Goal: Information Seeking & Learning: Compare options

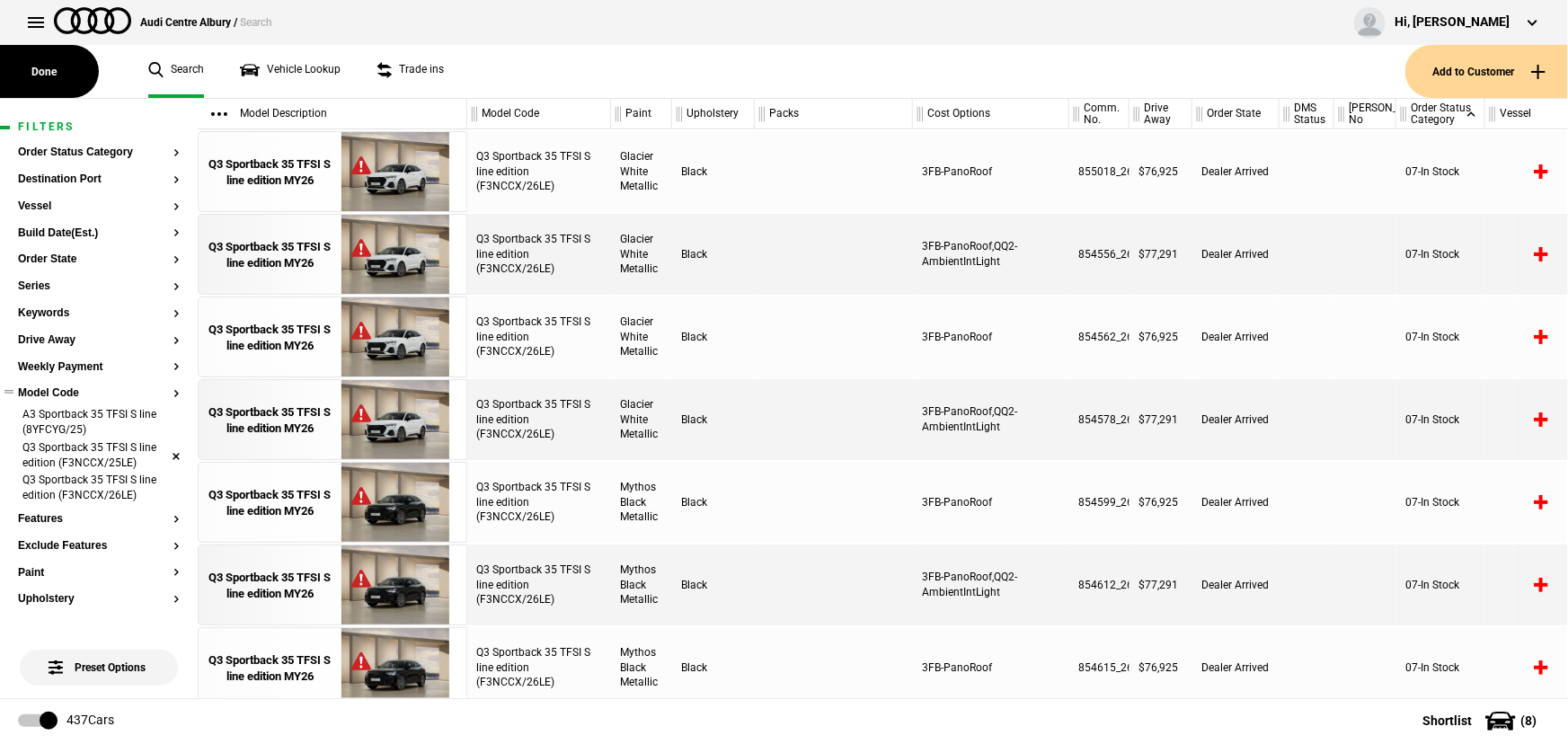
click at [160, 453] on li "Q3 Sportback 35 TFSI S line edition (F3NCCX/25LE)" at bounding box center [99, 457] width 161 height 33
click at [160, 453] on li "Q3 Sportback 35 TFSI S line edition (F3NCCX/26LE)" at bounding box center [99, 457] width 161 height 33
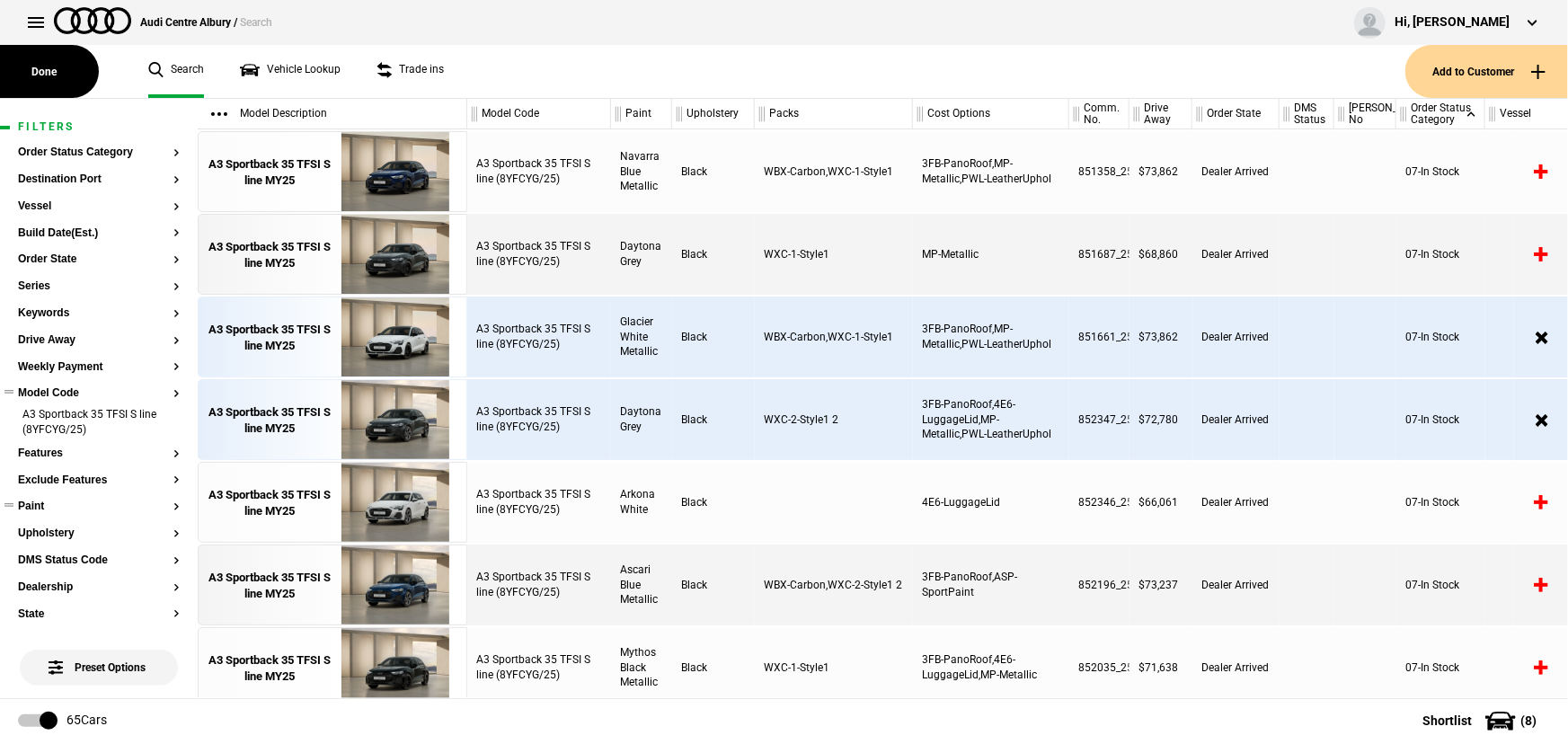
click at [38, 504] on button "Paint" at bounding box center [99, 507] width 161 height 13
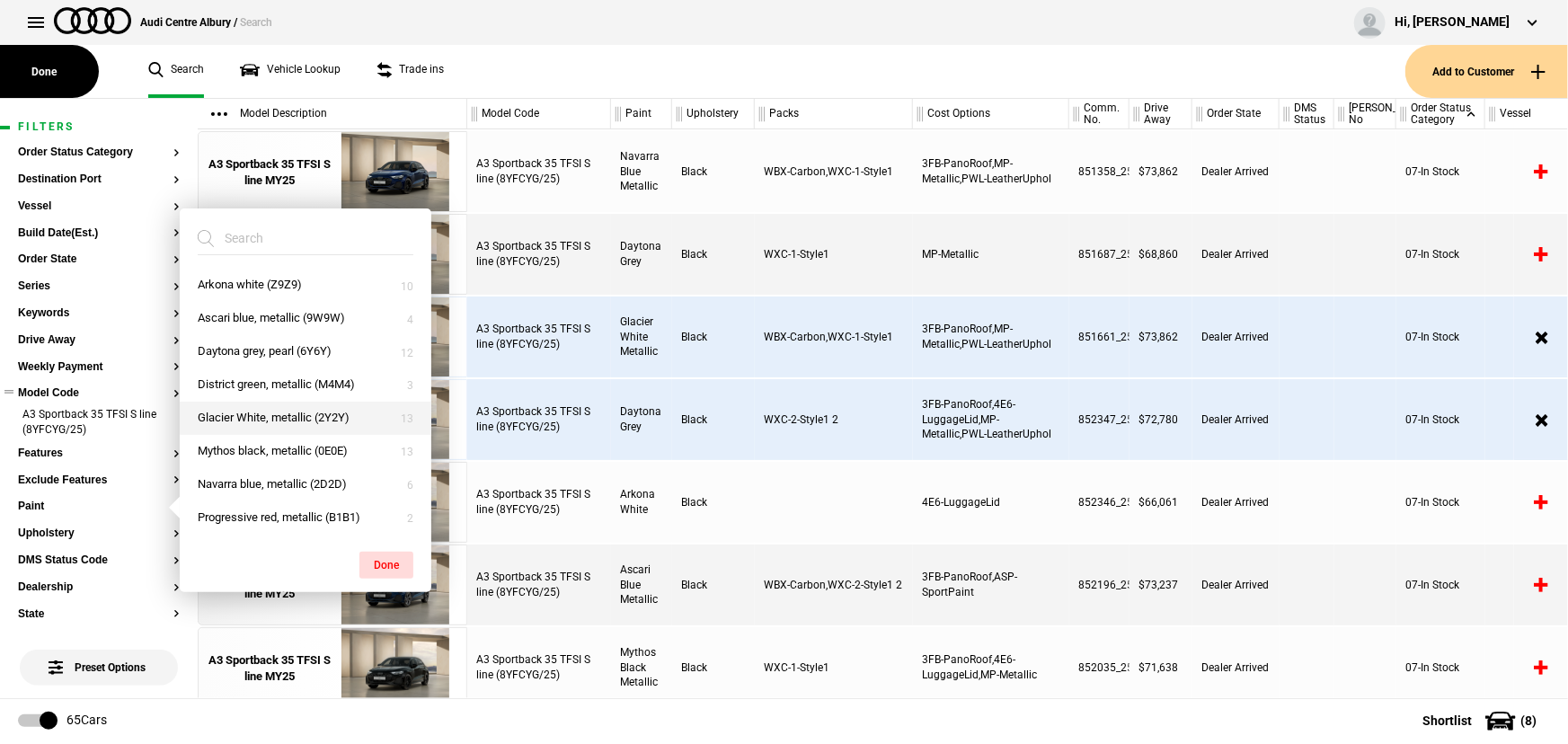
click at [267, 422] on button "Glacier White, metallic (2Y2Y)" at bounding box center [305, 418] width 251 height 33
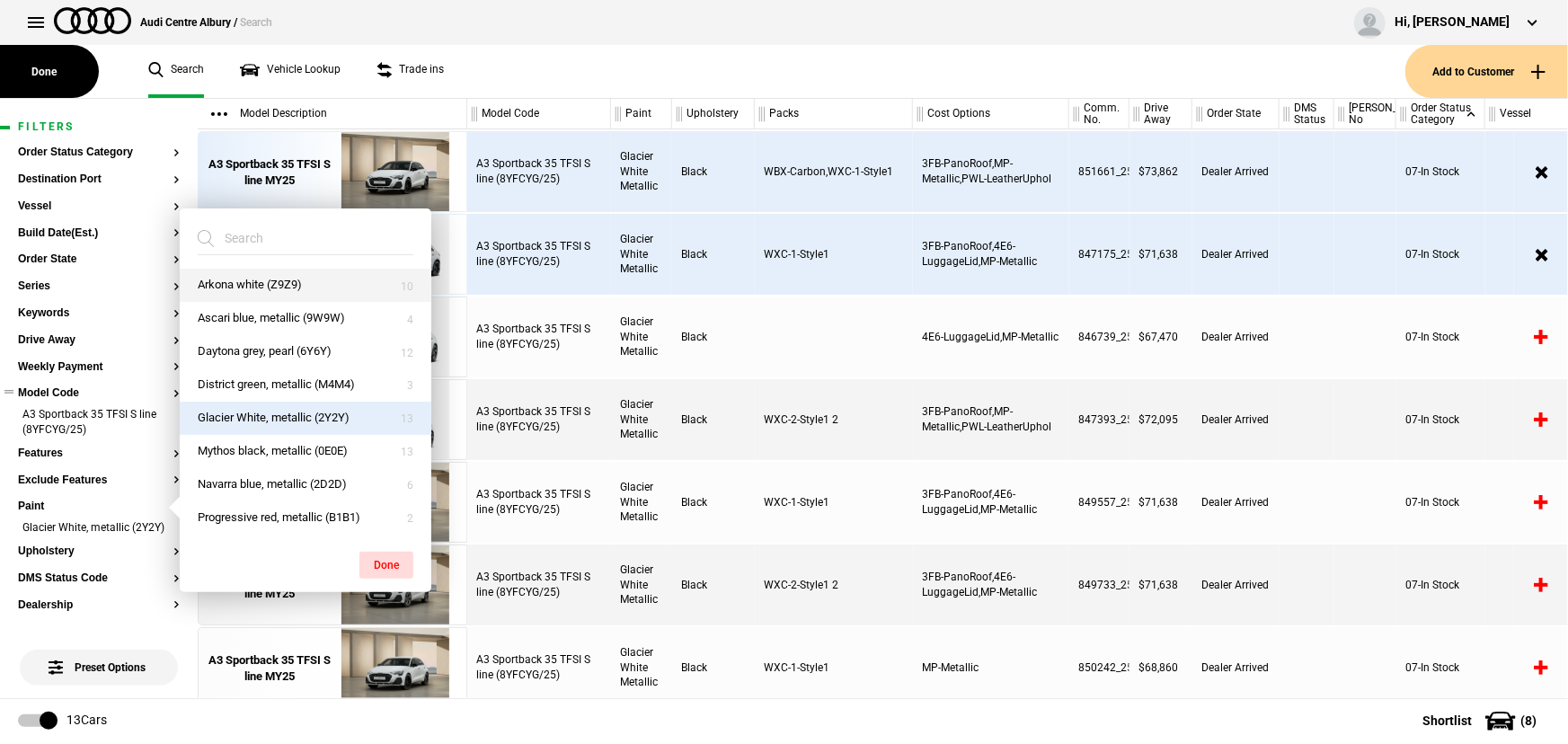
click at [255, 287] on button "Arkona white (Z9Z9)" at bounding box center [305, 285] width 251 height 33
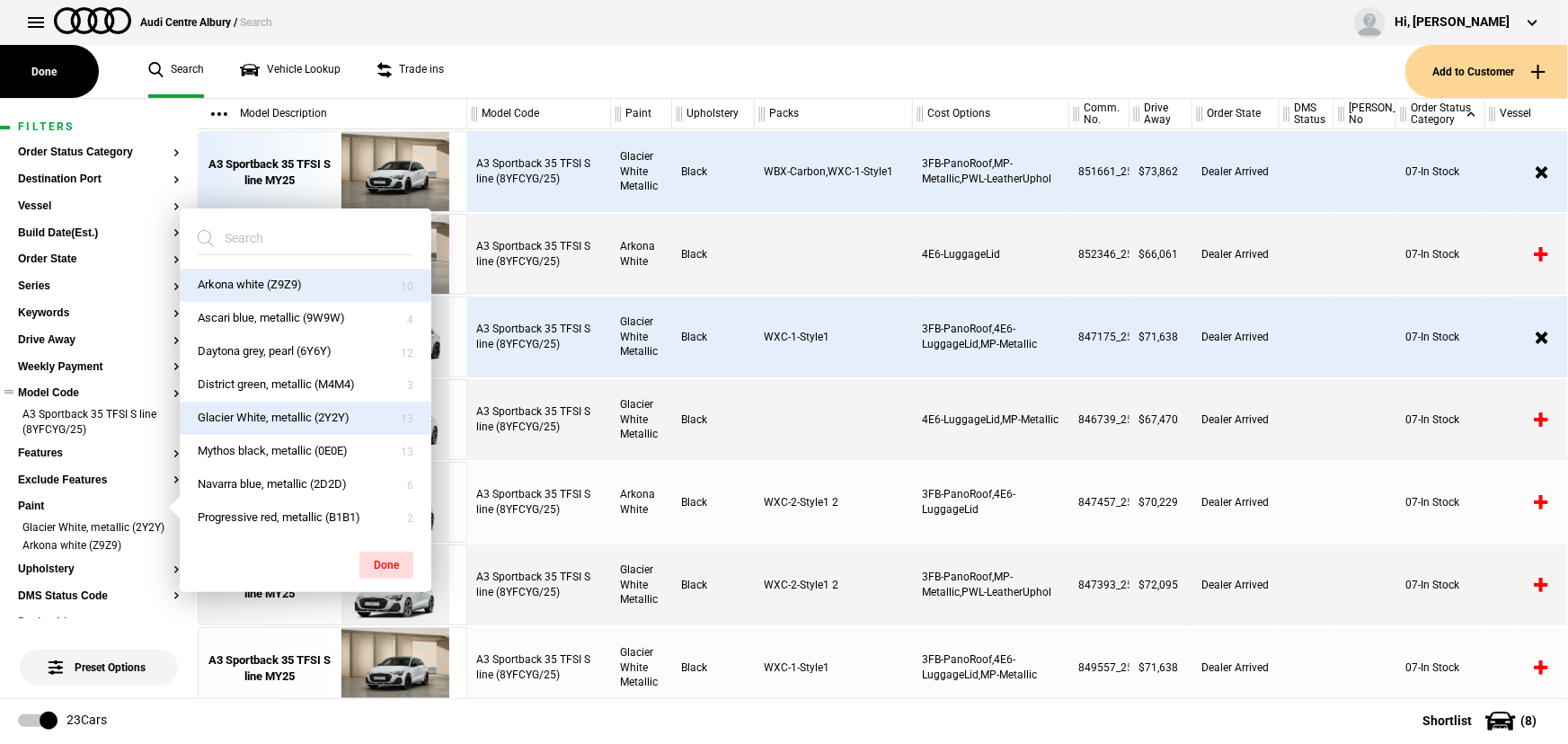
click at [659, 388] on div "Glacier White Metallic" at bounding box center [641, 420] width 61 height 81
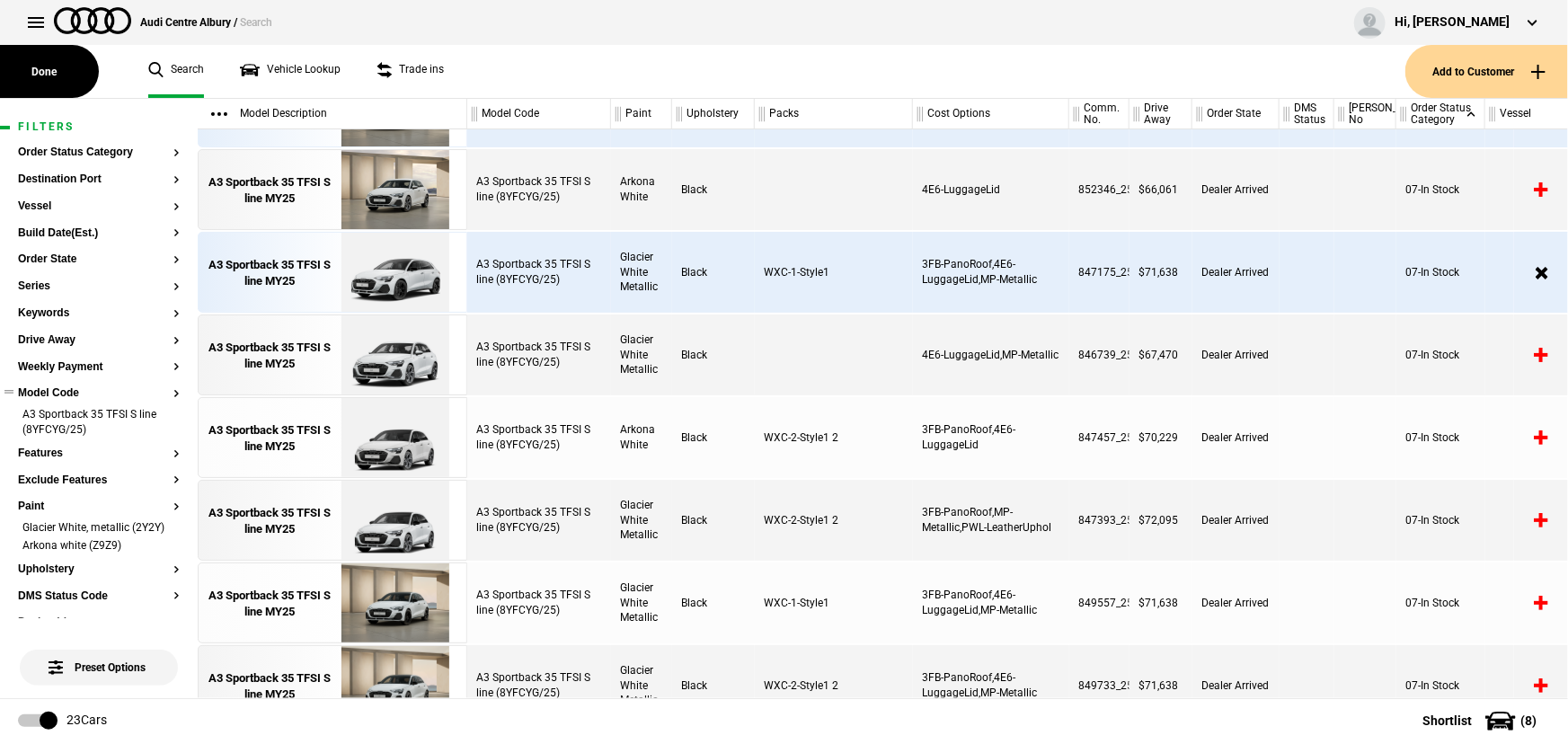
scroll to position [81, 0]
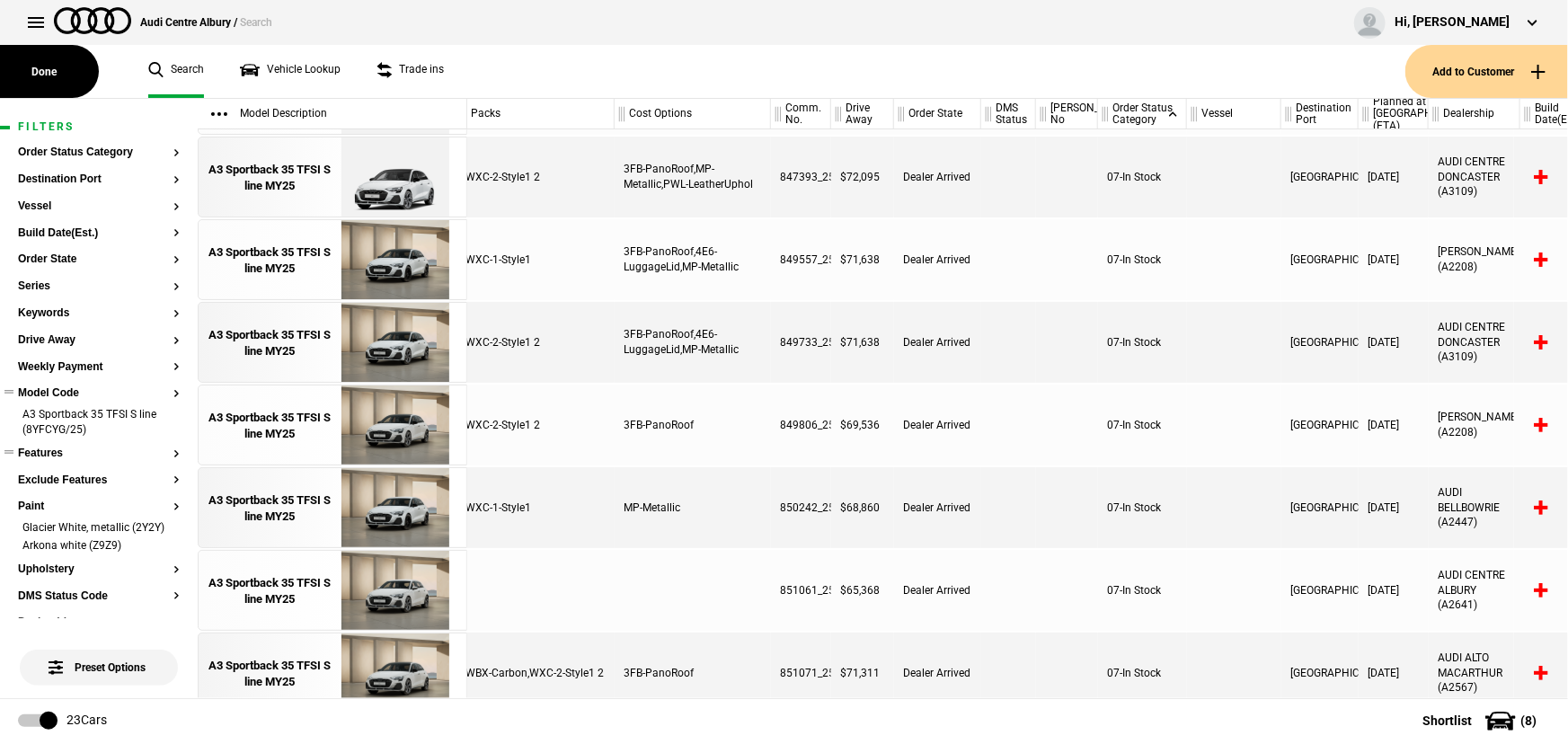
click at [58, 450] on button "Features" at bounding box center [99, 454] width 161 height 13
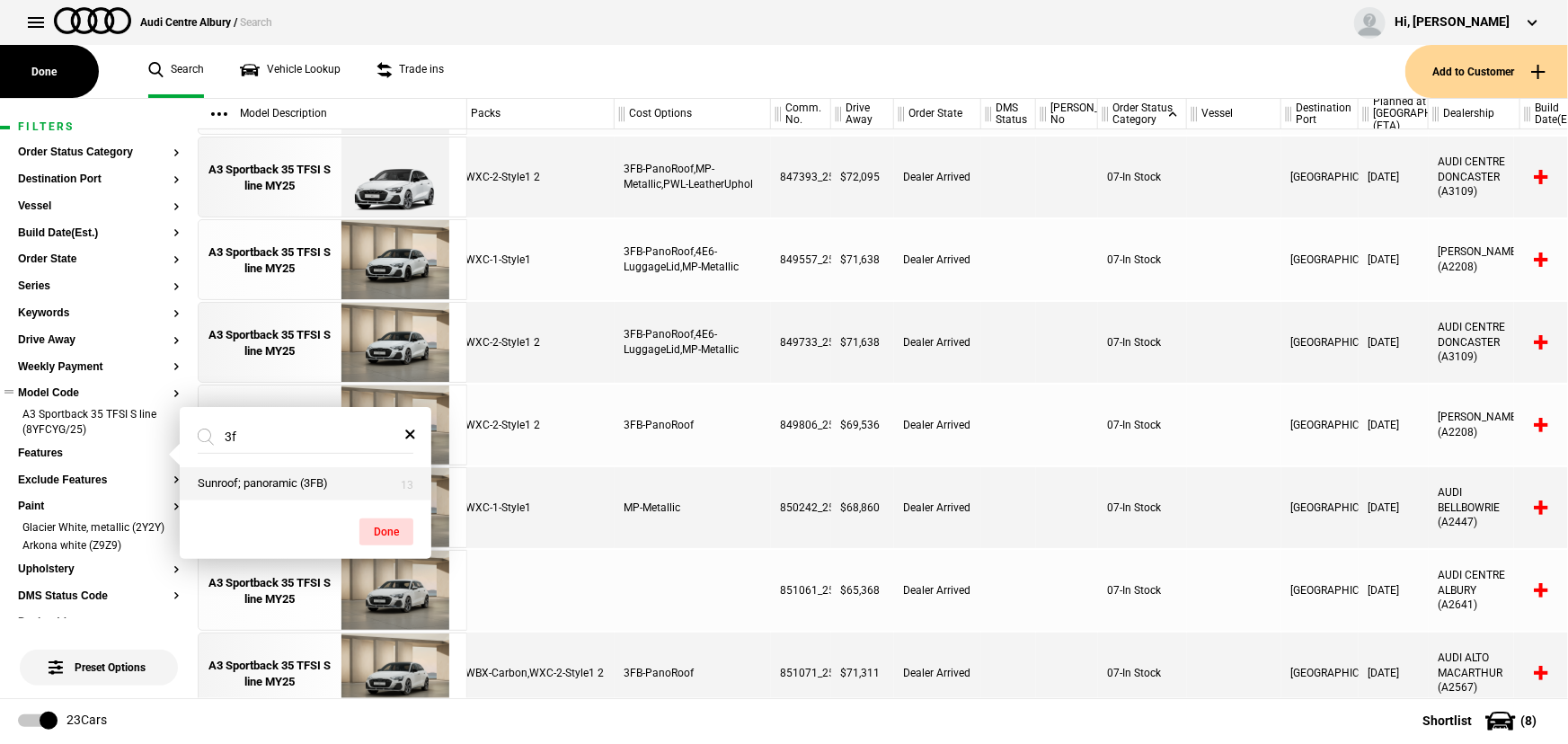
type input "3f"
click at [289, 483] on button "Sunroof; panoramic (3FB)" at bounding box center [305, 484] width 251 height 33
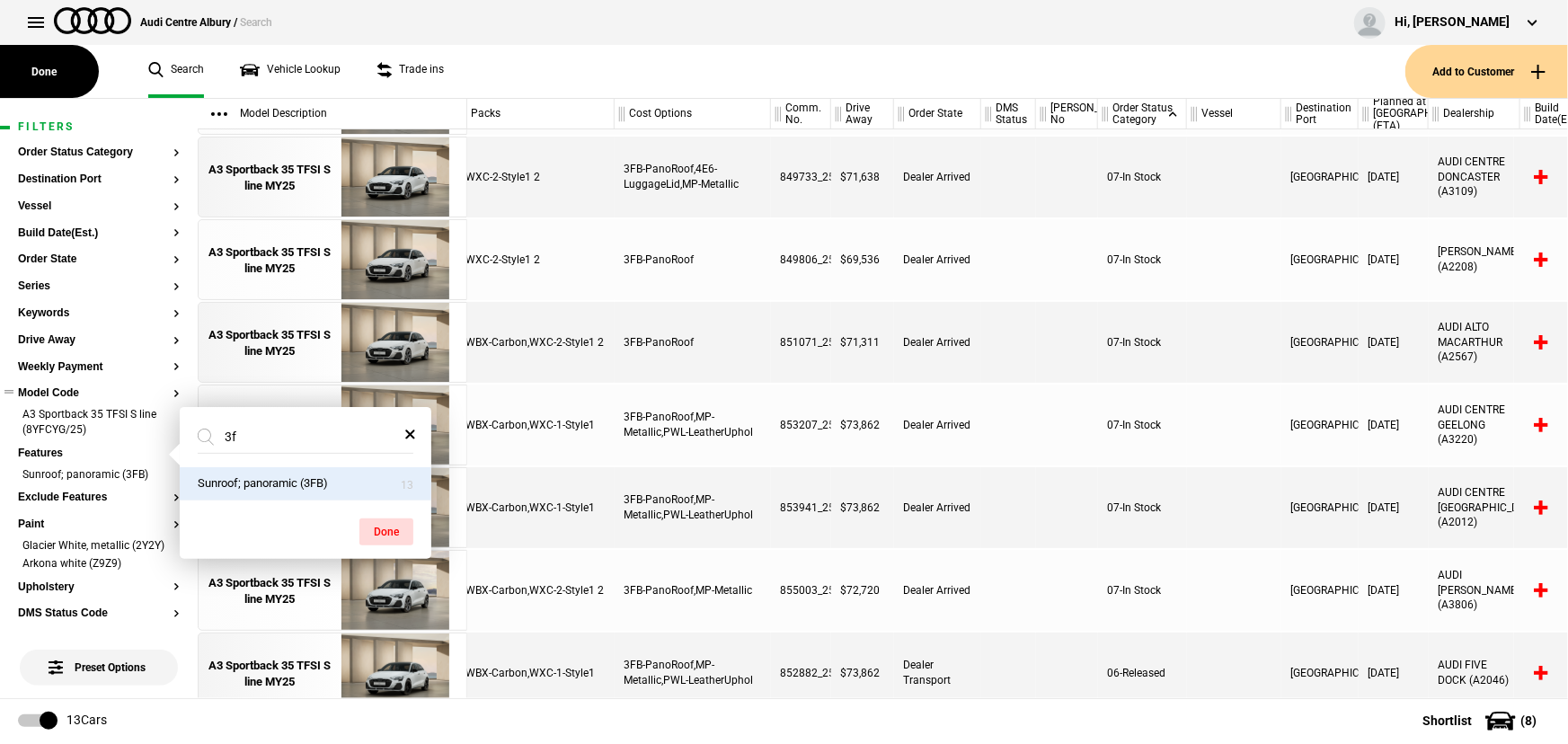
click at [315, 481] on button "Sunroof; panoramic (3FB)" at bounding box center [305, 484] width 251 height 33
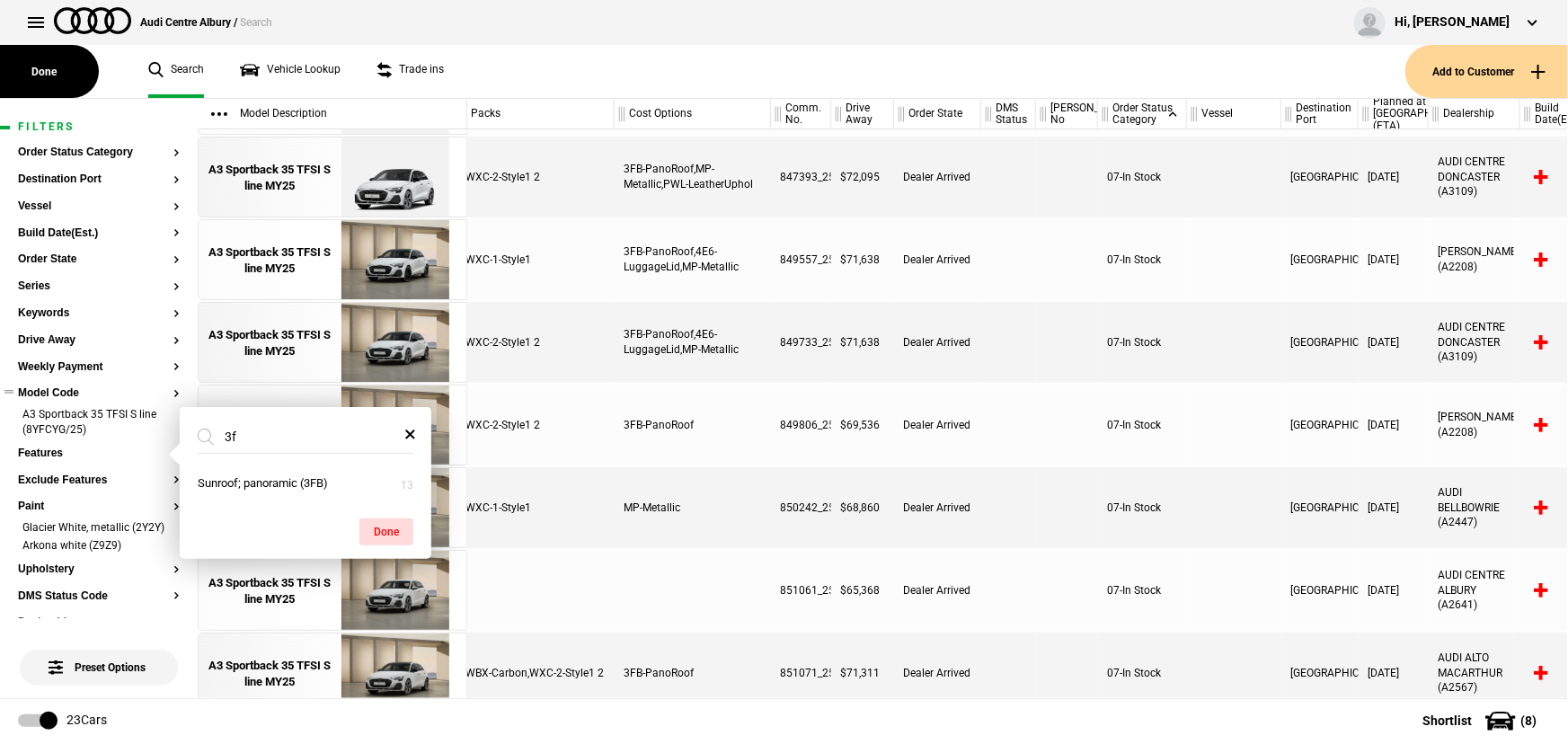
click at [609, 482] on div "WXC-1-Style1" at bounding box center [536, 508] width 158 height 81
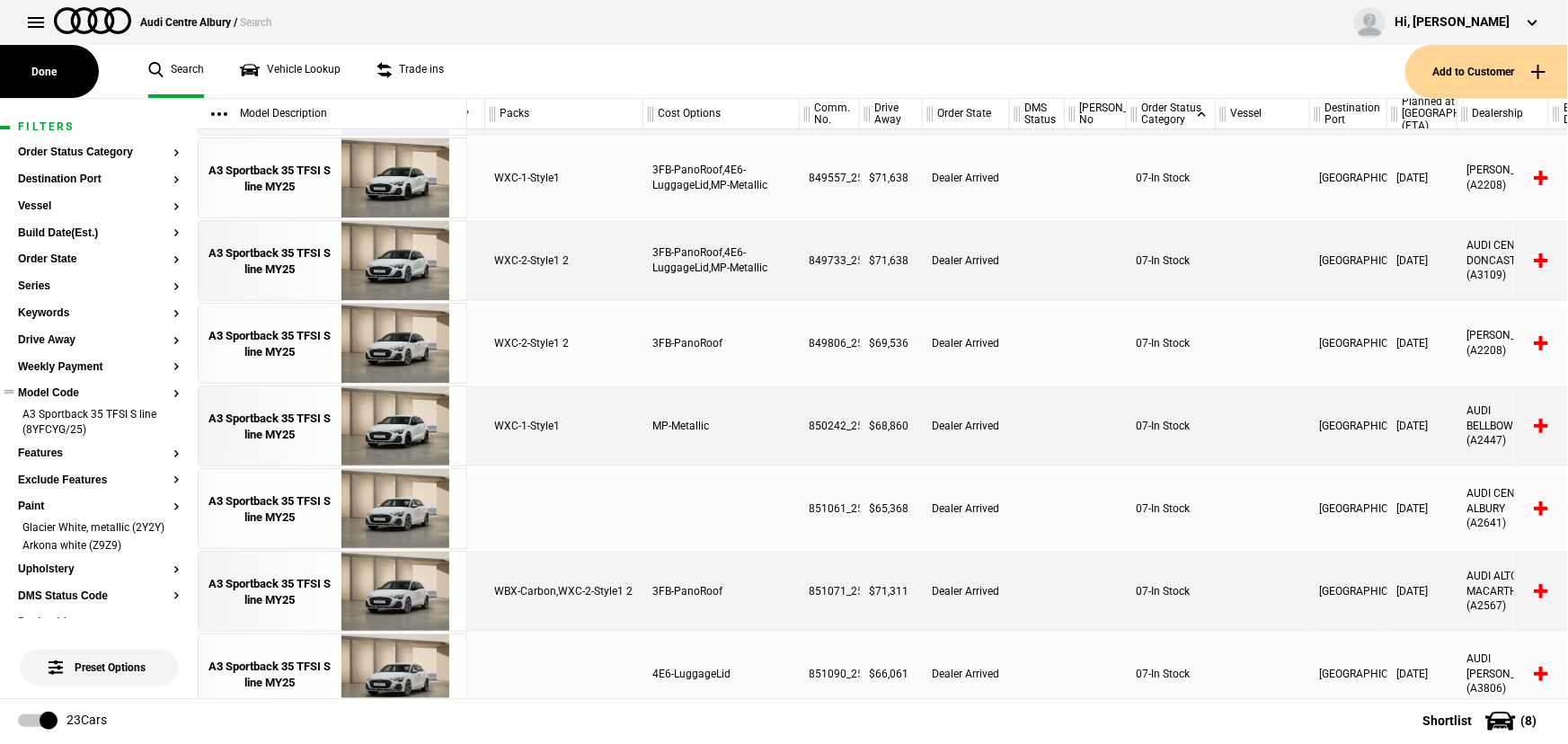
click at [159, 442] on ul "A3 Sportback 35 TFSI S line (8YFCYG/25)" at bounding box center [99, 428] width 161 height 40
click at [162, 452] on button "Features" at bounding box center [99, 454] width 161 height 13
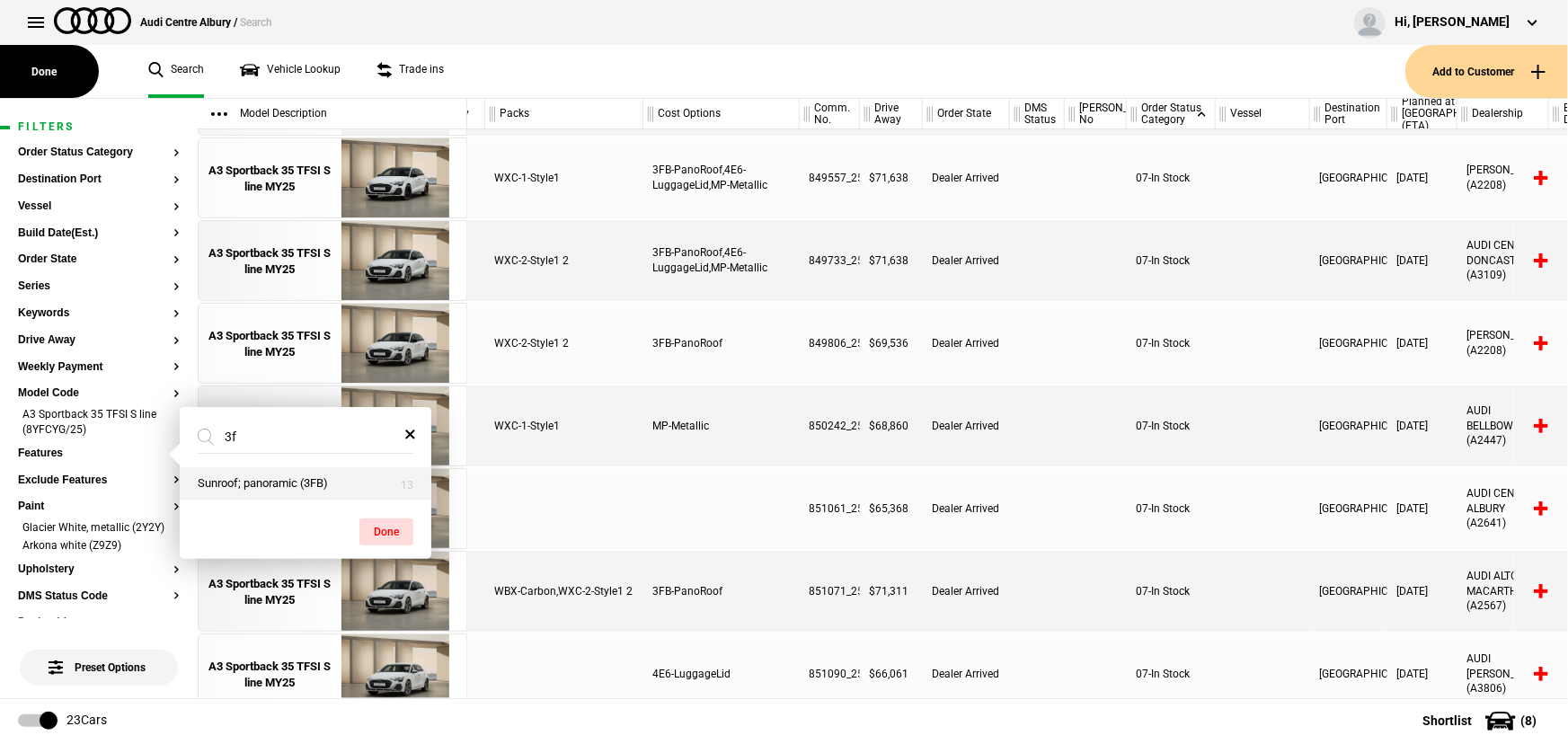
type input "3f"
click at [273, 488] on button "Sunroof; panoramic (3FB)" at bounding box center [305, 484] width 251 height 33
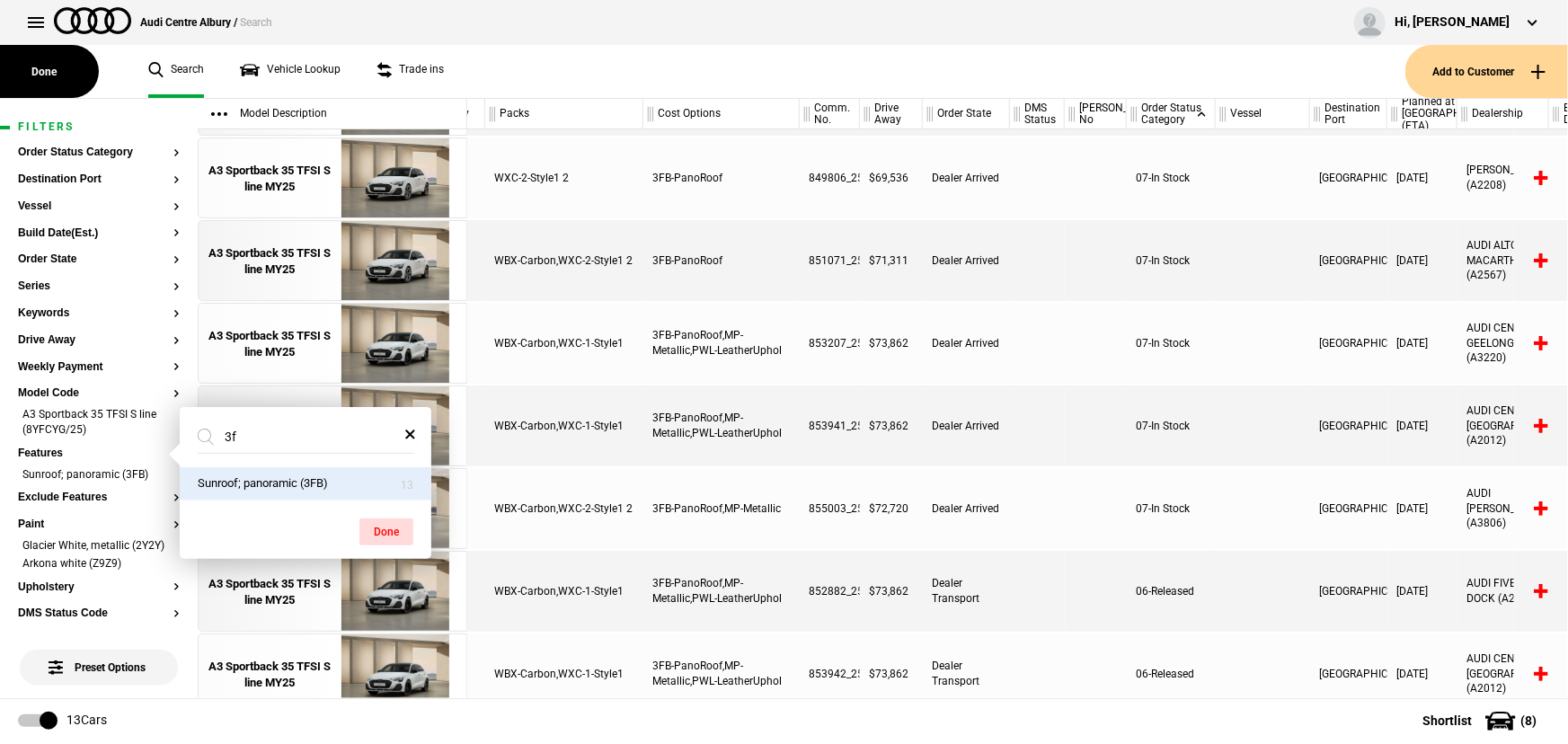
click at [503, 472] on div "WBX-Carbon,WXC-2-Style1 2" at bounding box center [564, 509] width 158 height 81
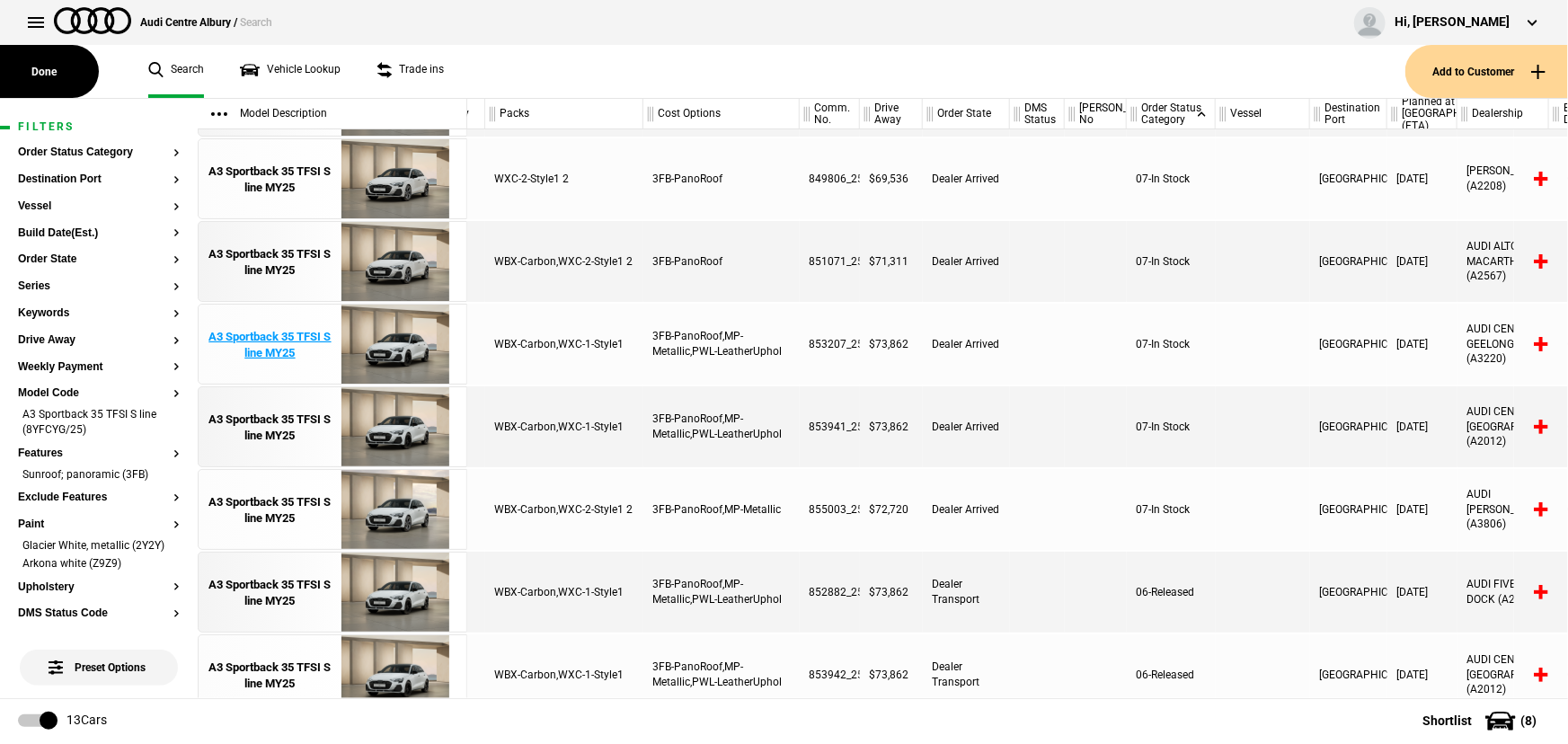
click at [322, 345] on div "A3 Sportback 35 TFSI S line MY25" at bounding box center [270, 345] width 125 height 32
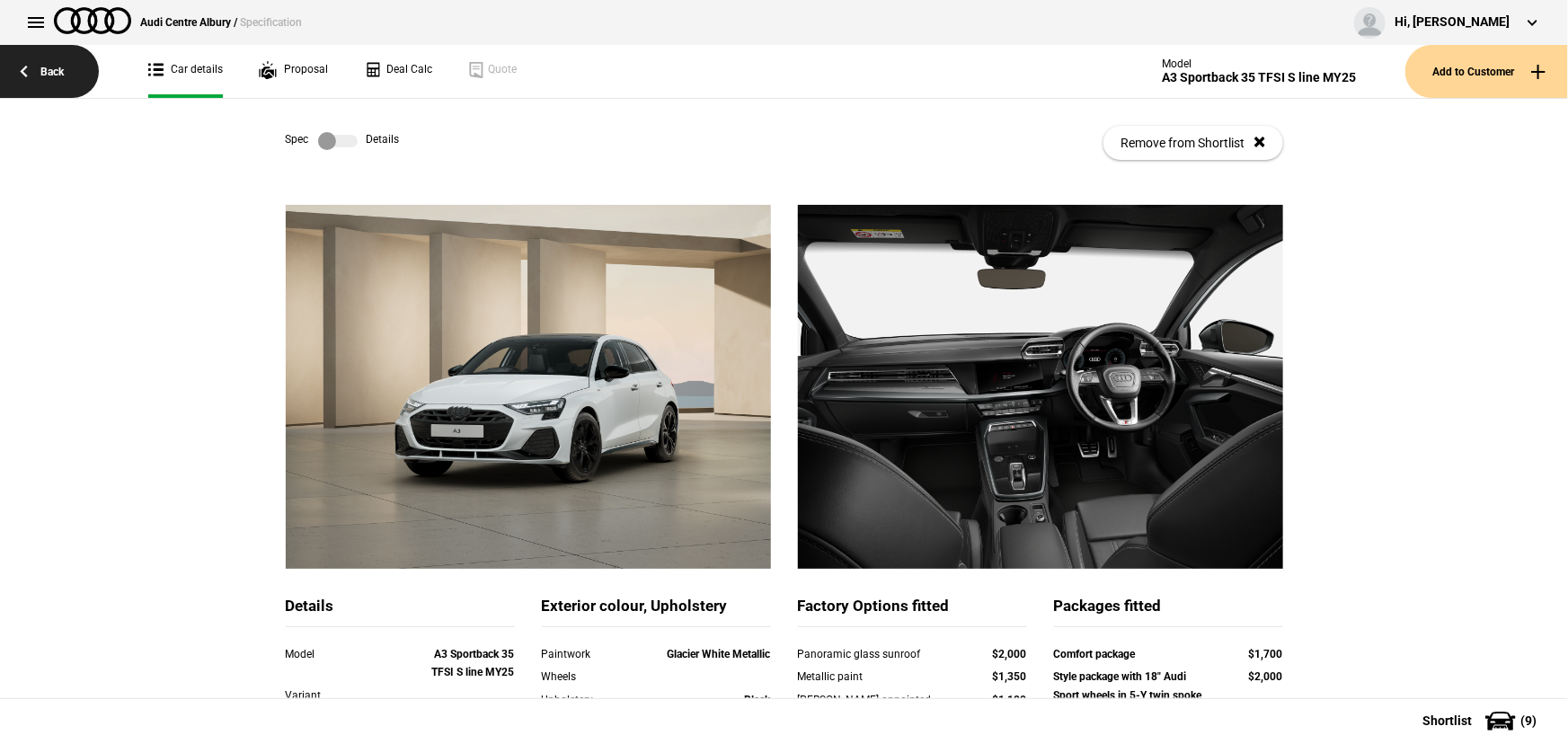
click at [61, 73] on link "Back" at bounding box center [50, 72] width 99 height 53
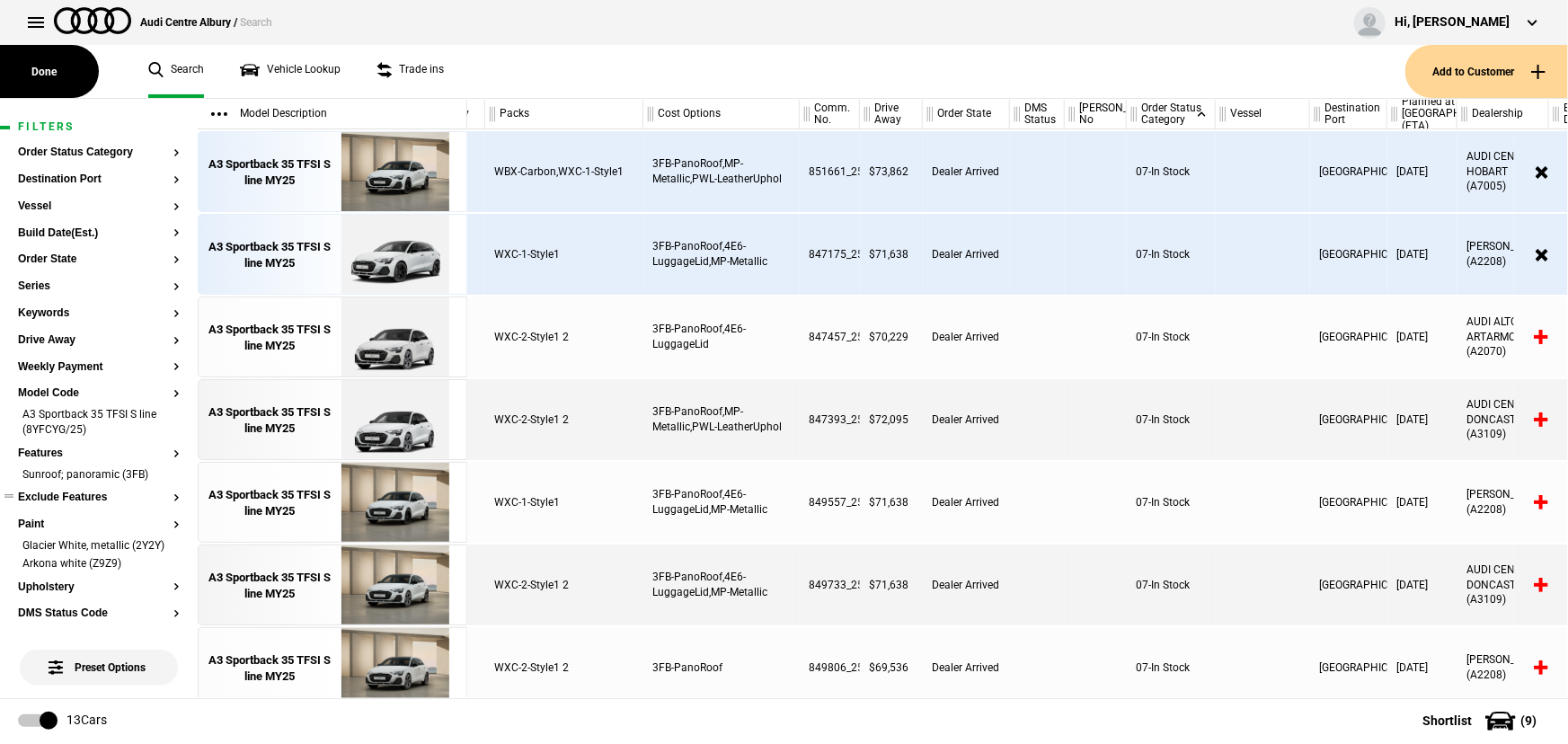
click at [61, 493] on button "Exclude Features" at bounding box center [99, 498] width 161 height 13
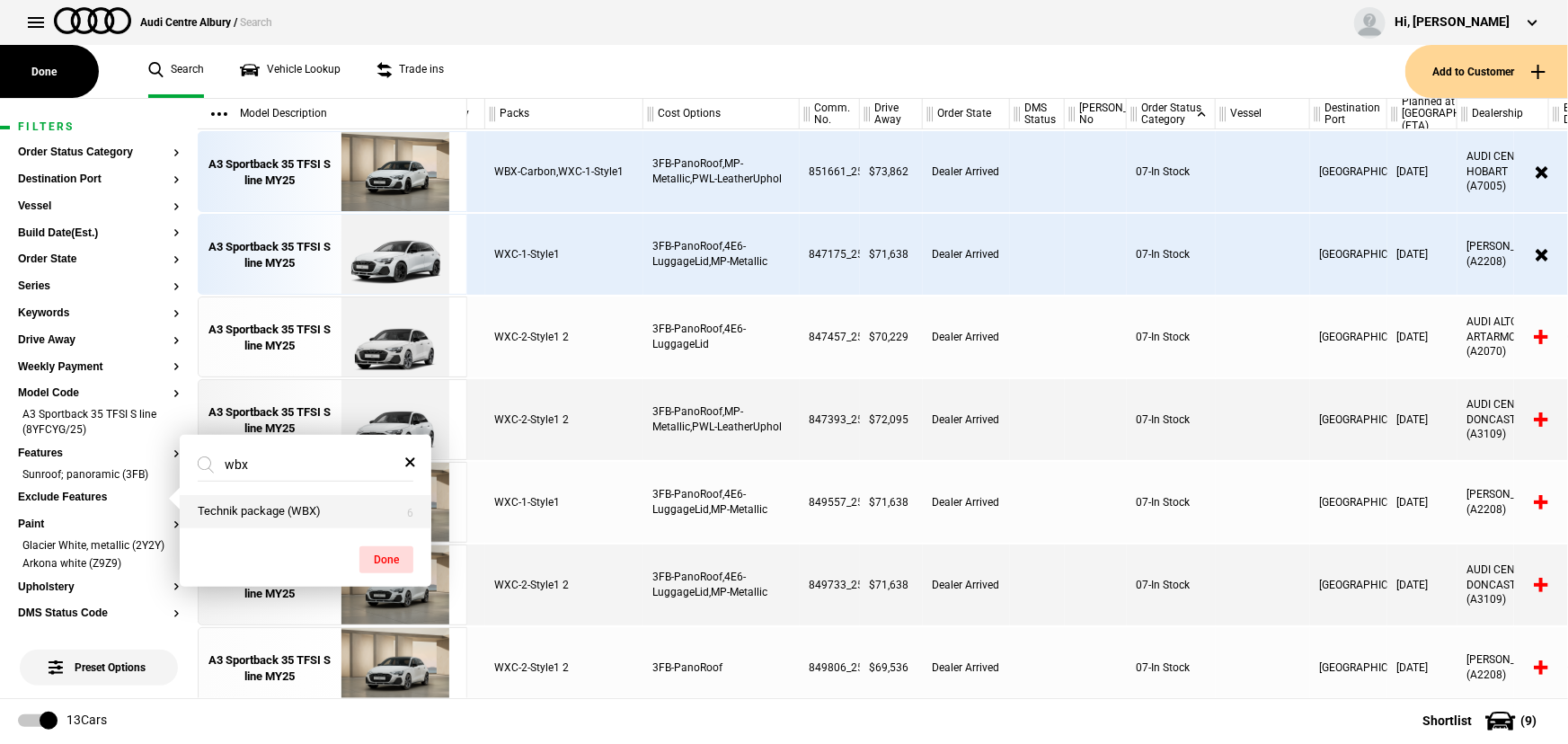
type input "wbx"
click at [303, 516] on button "Technik package (WBX)" at bounding box center [305, 512] width 251 height 33
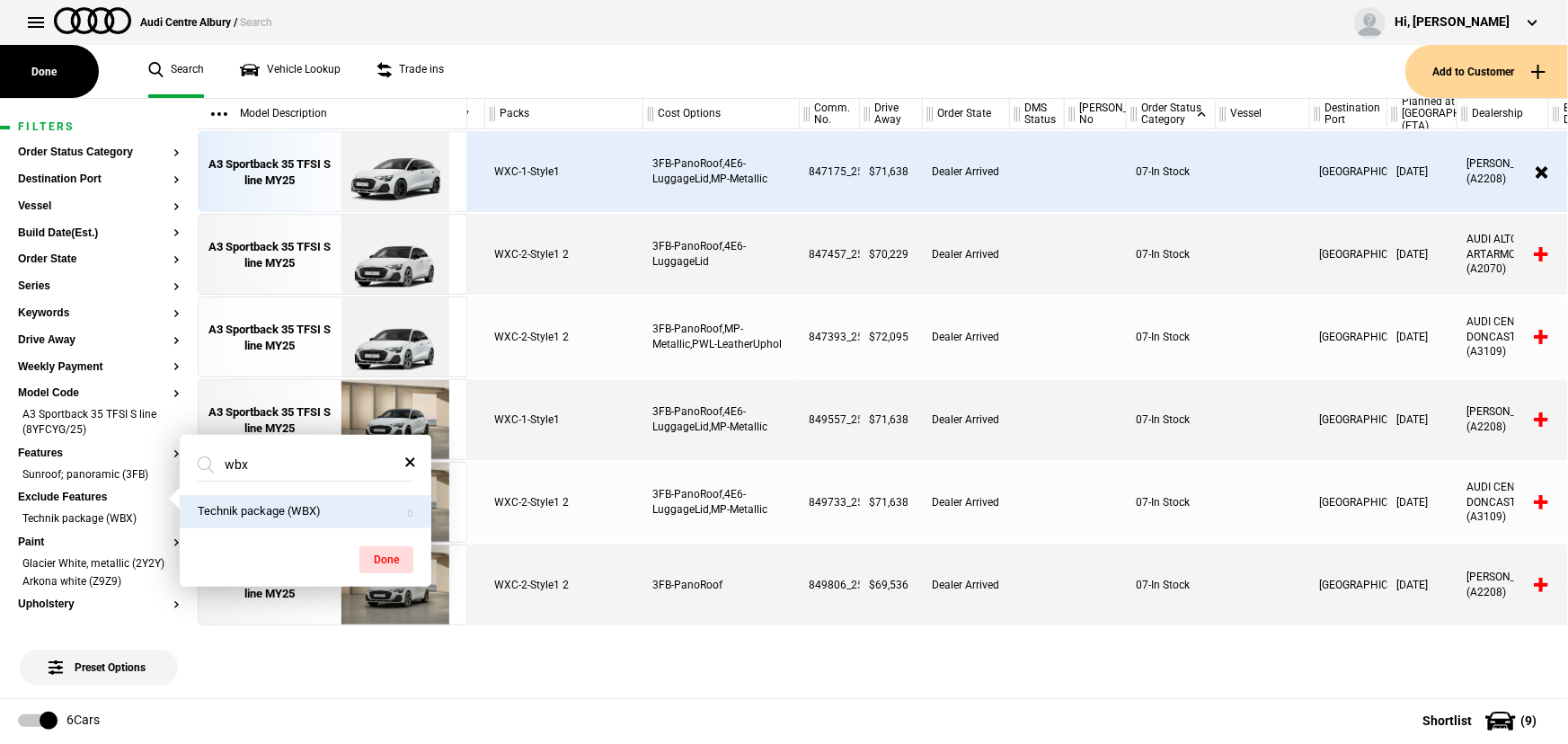
click at [638, 508] on div "WXC-2-Style1 2" at bounding box center [564, 503] width 158 height 81
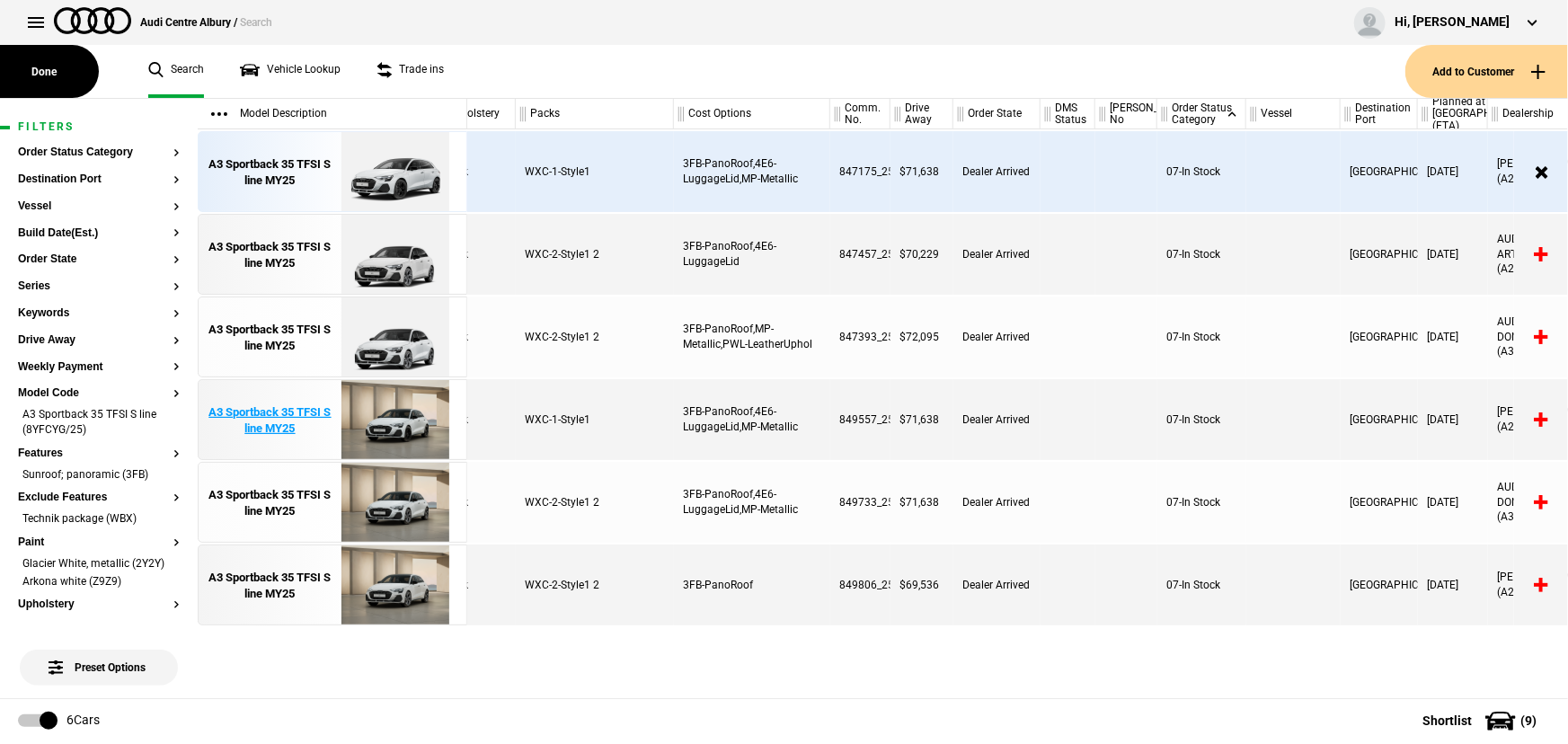
click at [299, 425] on div "A3 Sportback 35 TFSI S line MY25" at bounding box center [270, 420] width 125 height 32
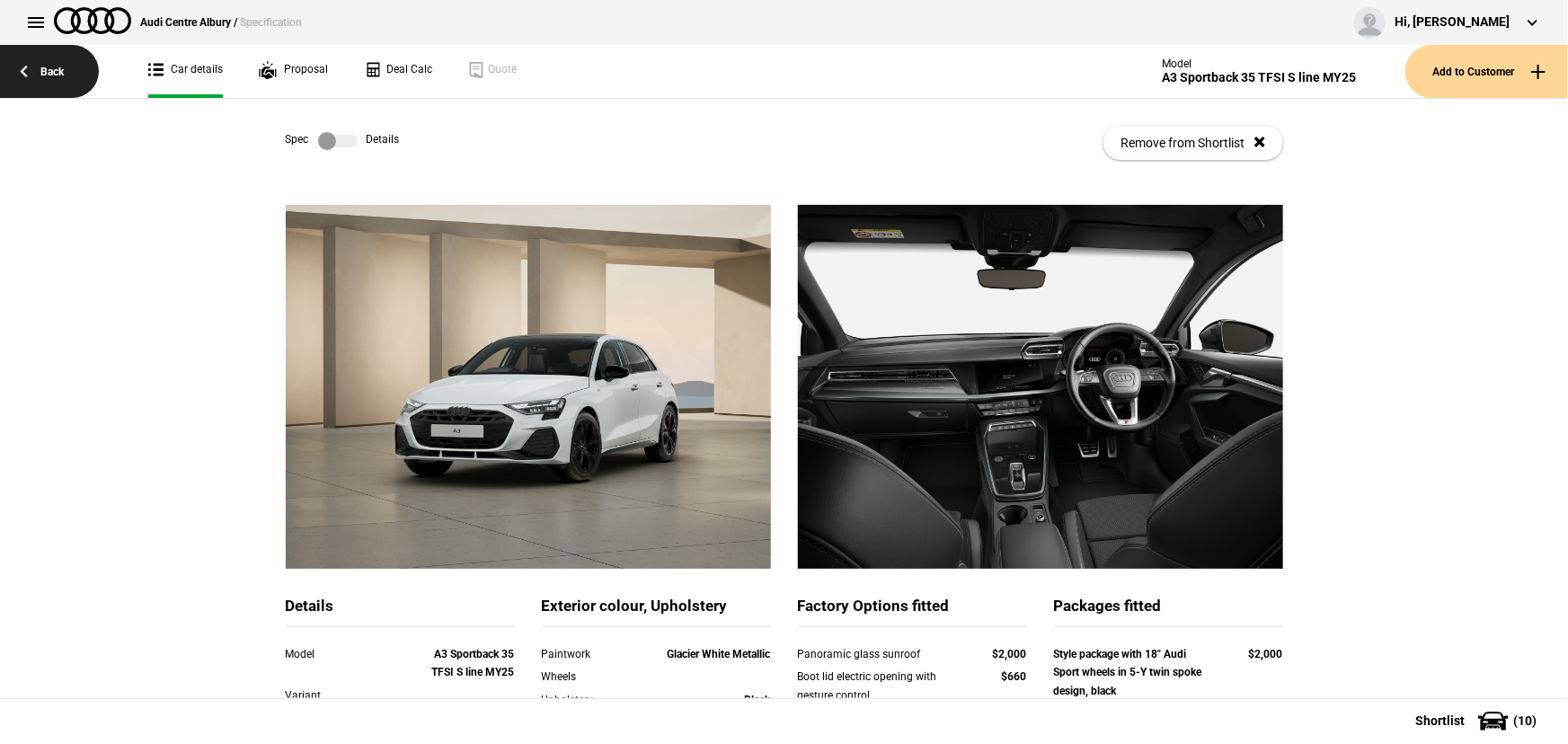
click at [32, 70] on link "Back" at bounding box center [50, 72] width 99 height 53
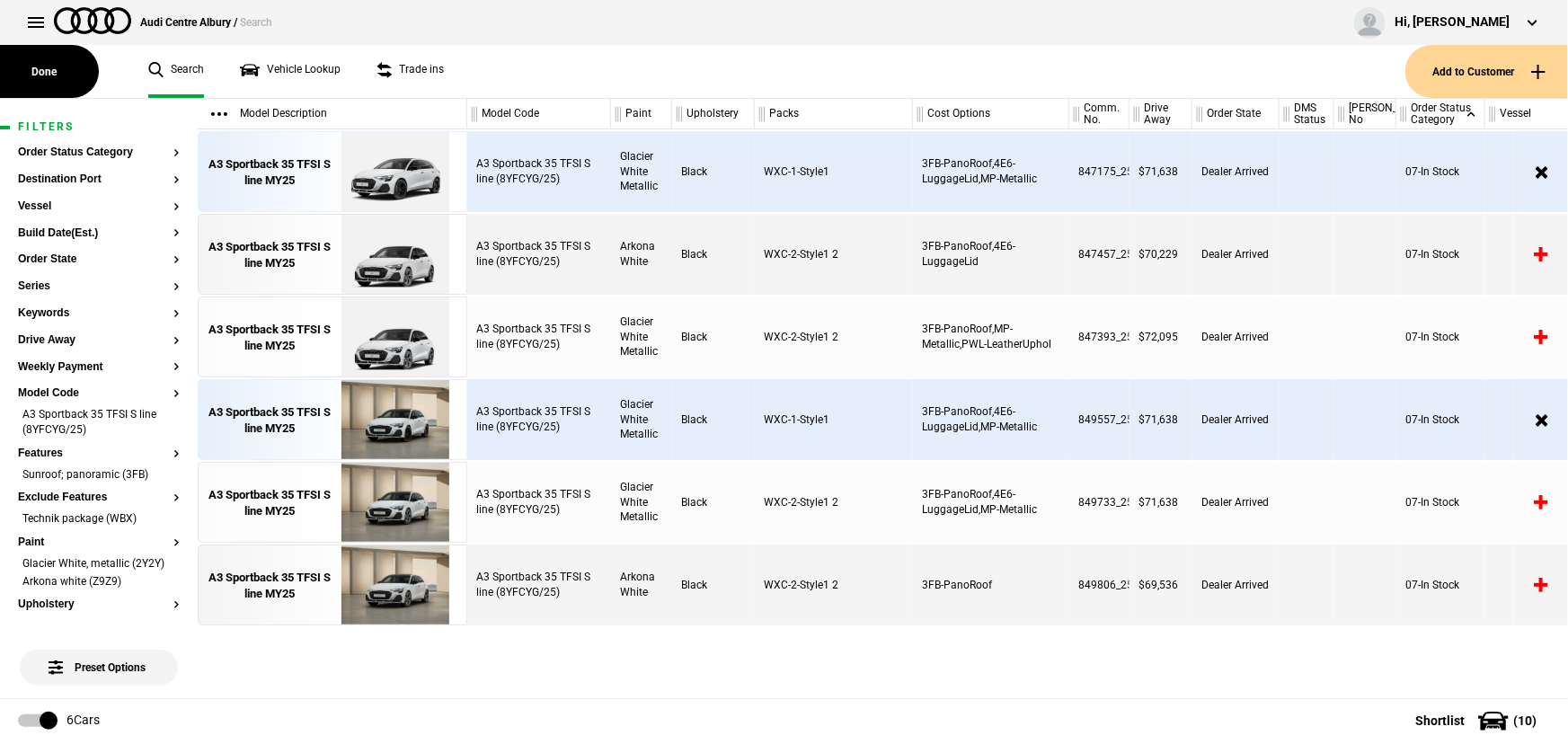
scroll to position [0, 239]
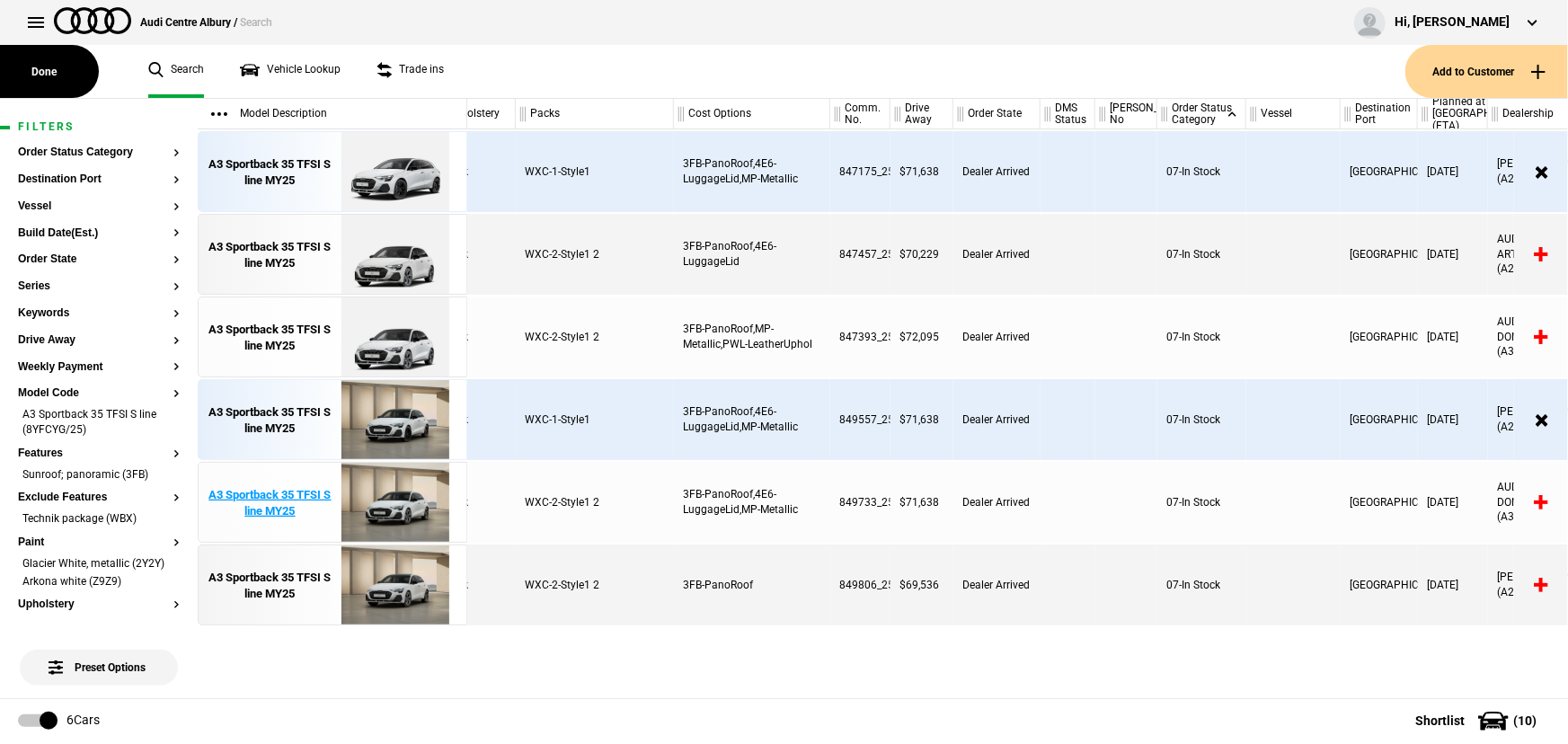
click at [291, 495] on div "A3 Sportback 35 TFSI S line MY25" at bounding box center [270, 503] width 125 height 32
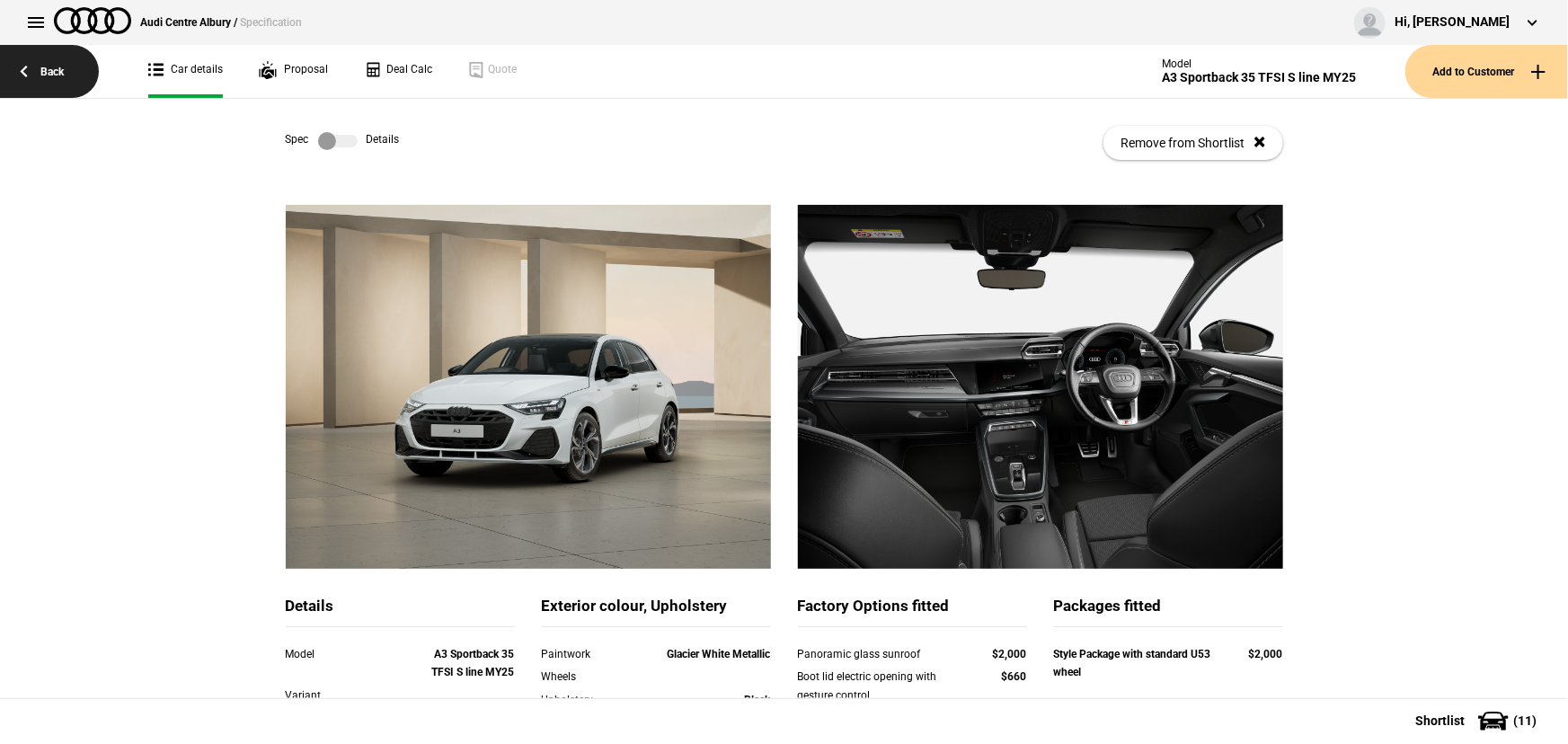
click at [62, 65] on link "Back" at bounding box center [50, 72] width 99 height 53
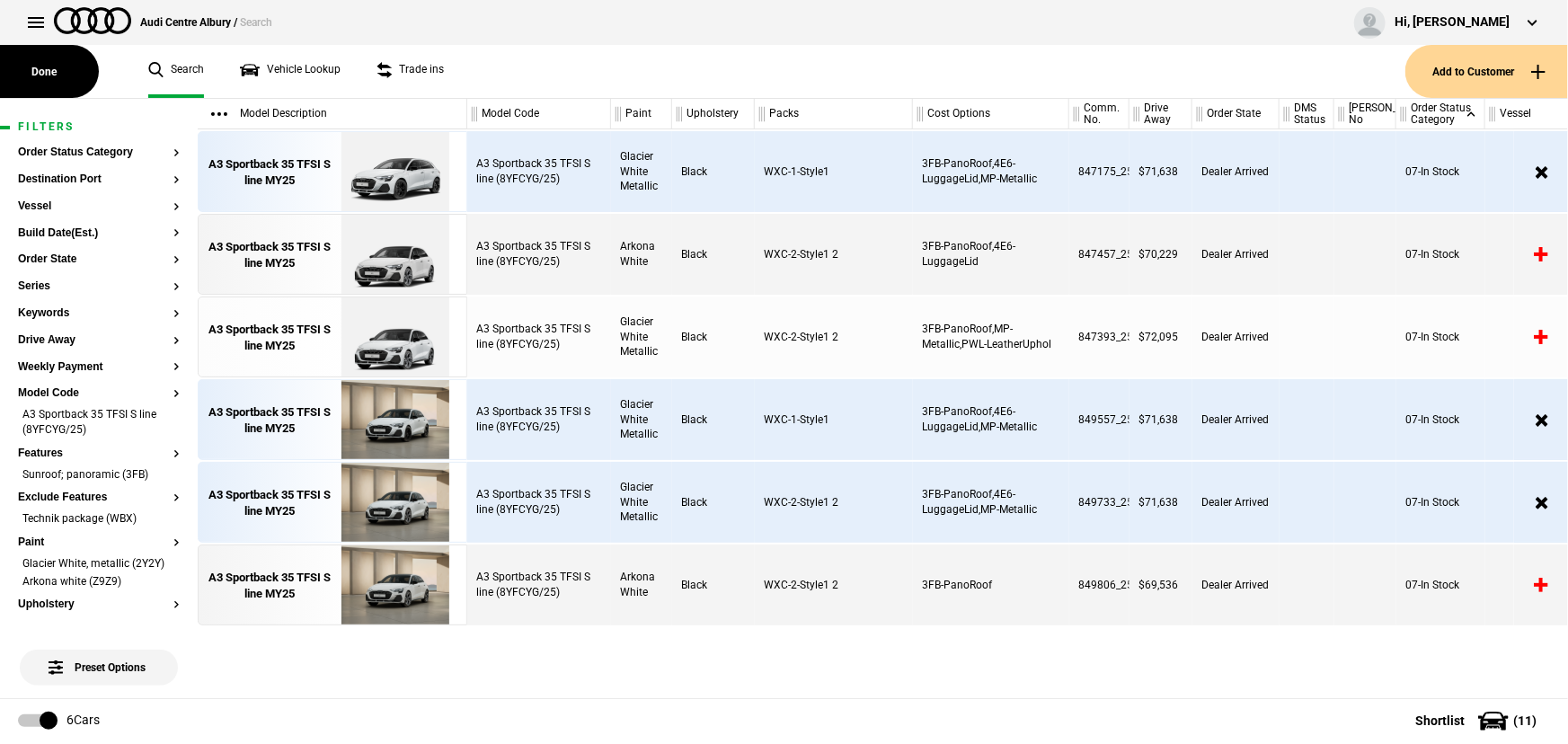
scroll to position [0, 239]
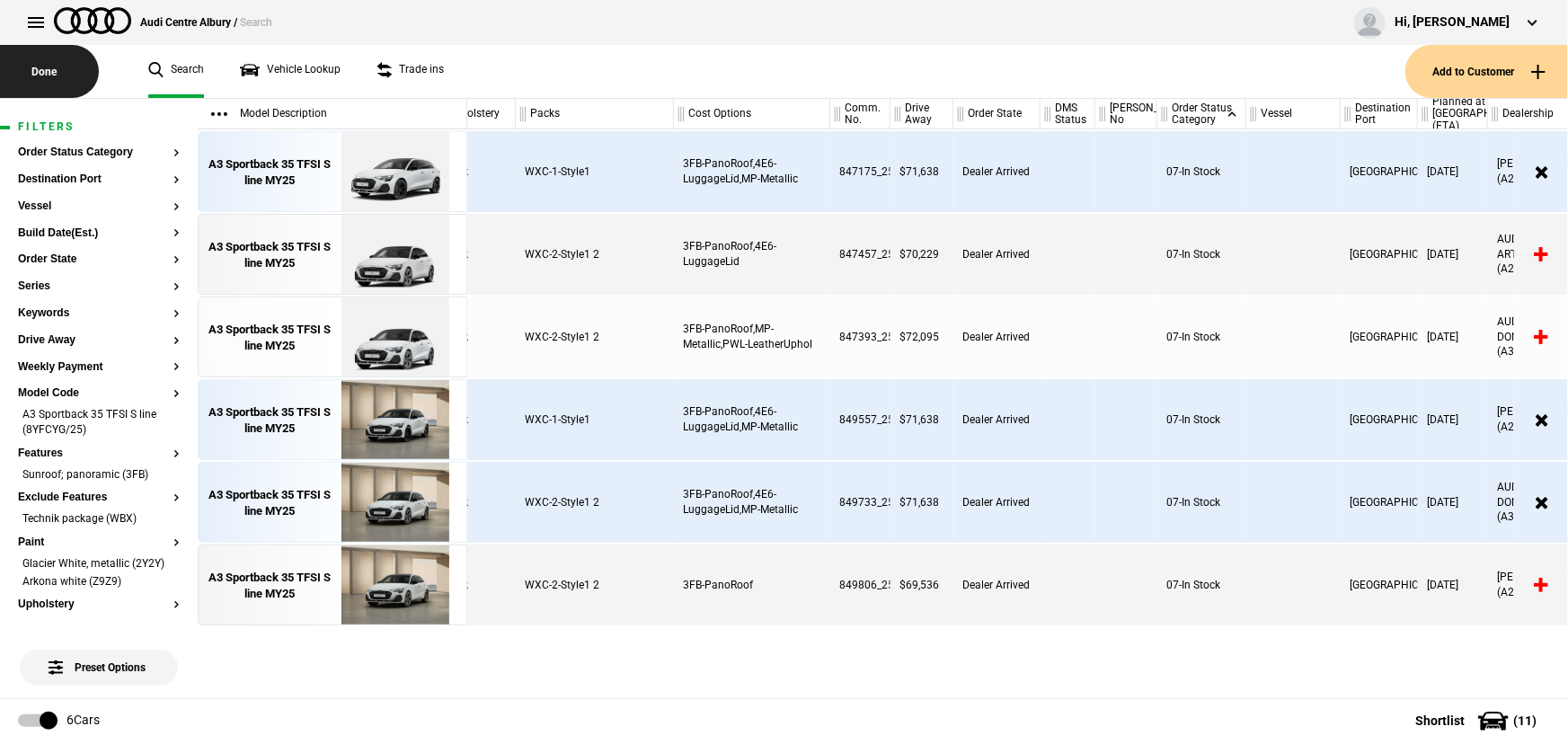
click at [46, 65] on button "Done" at bounding box center [50, 72] width 99 height 53
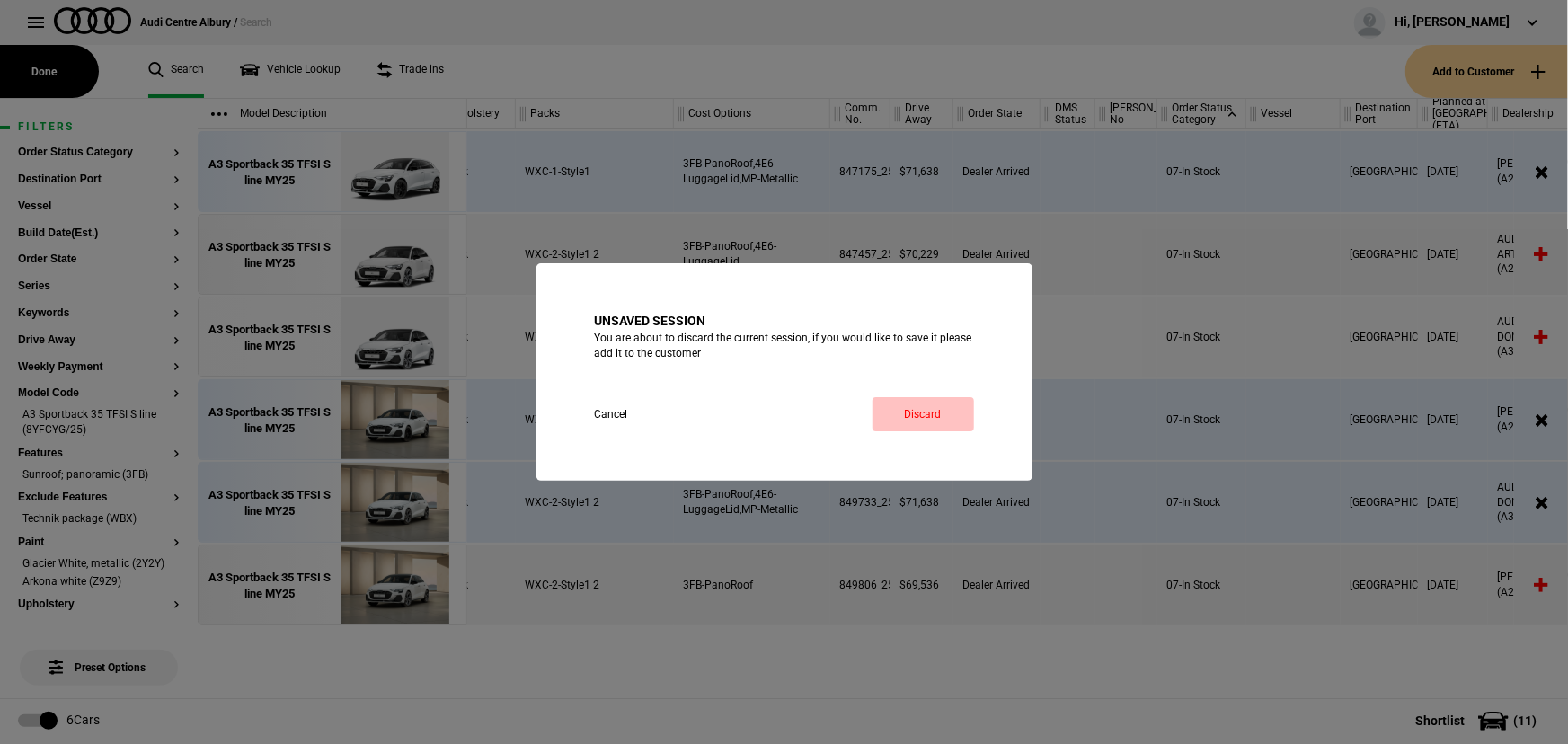
click at [930, 417] on button "Discard" at bounding box center [923, 414] width 102 height 34
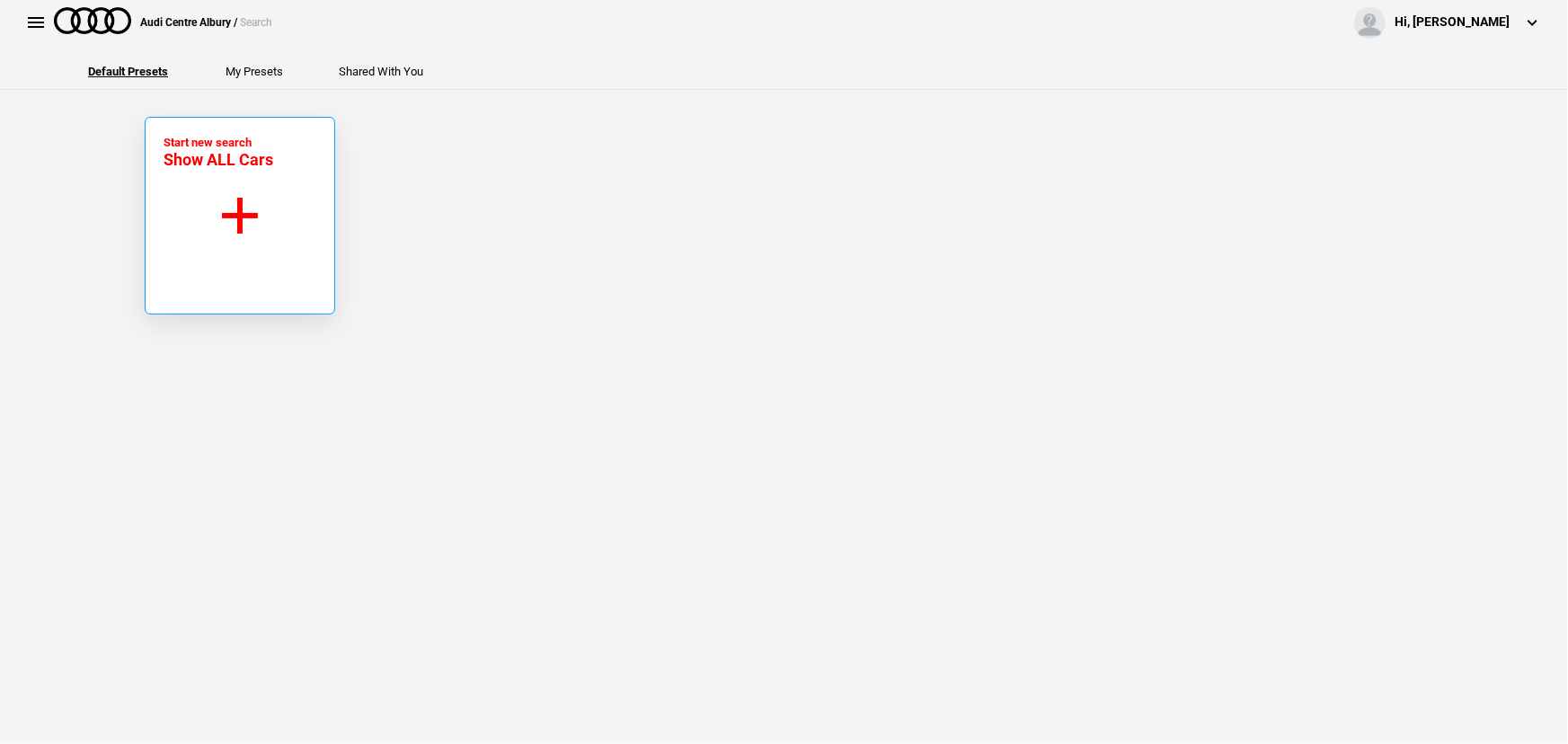
click at [223, 206] on button "Start new search Show ALL Cars" at bounding box center [240, 216] width 191 height 198
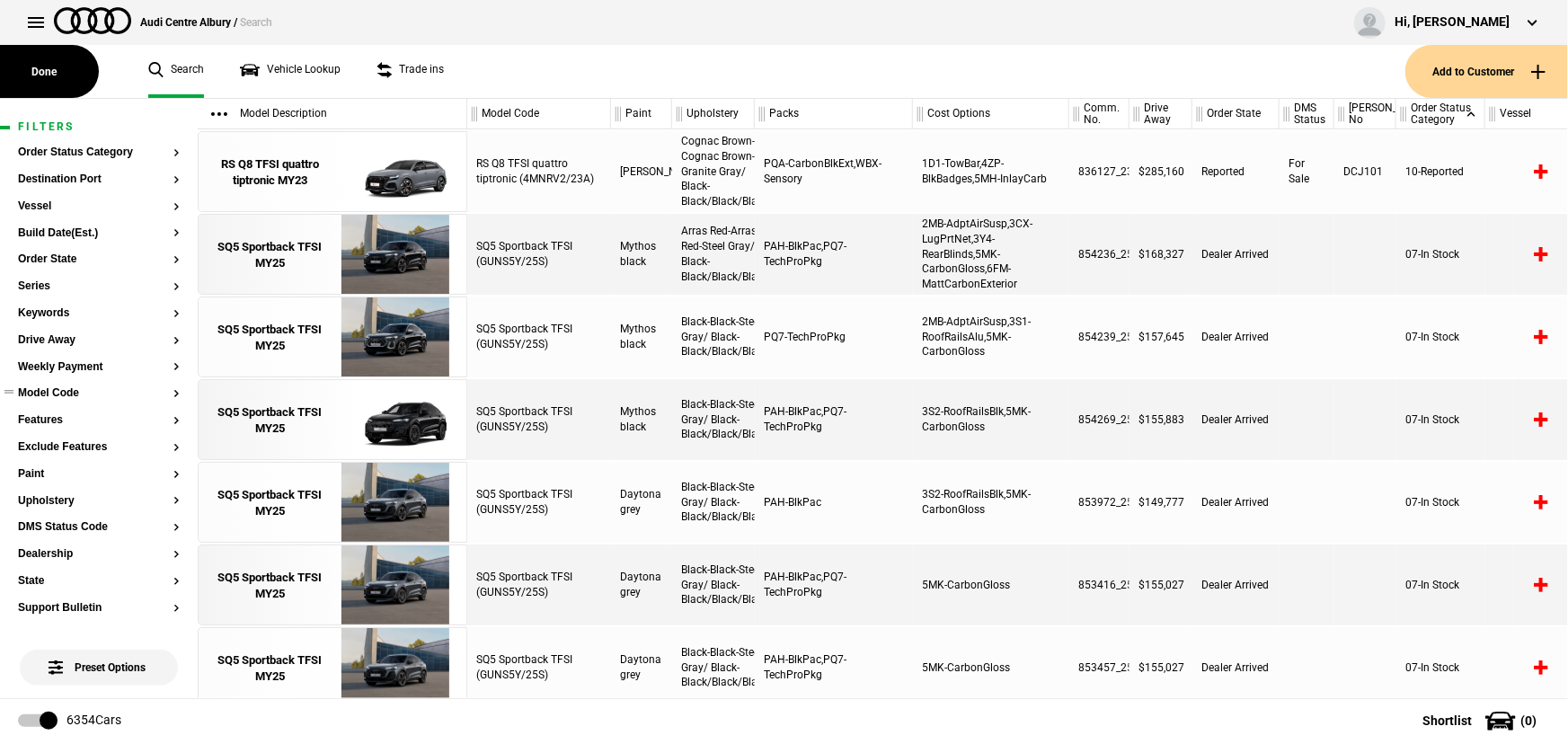
click at [39, 391] on button "Model Code" at bounding box center [99, 394] width 161 height 13
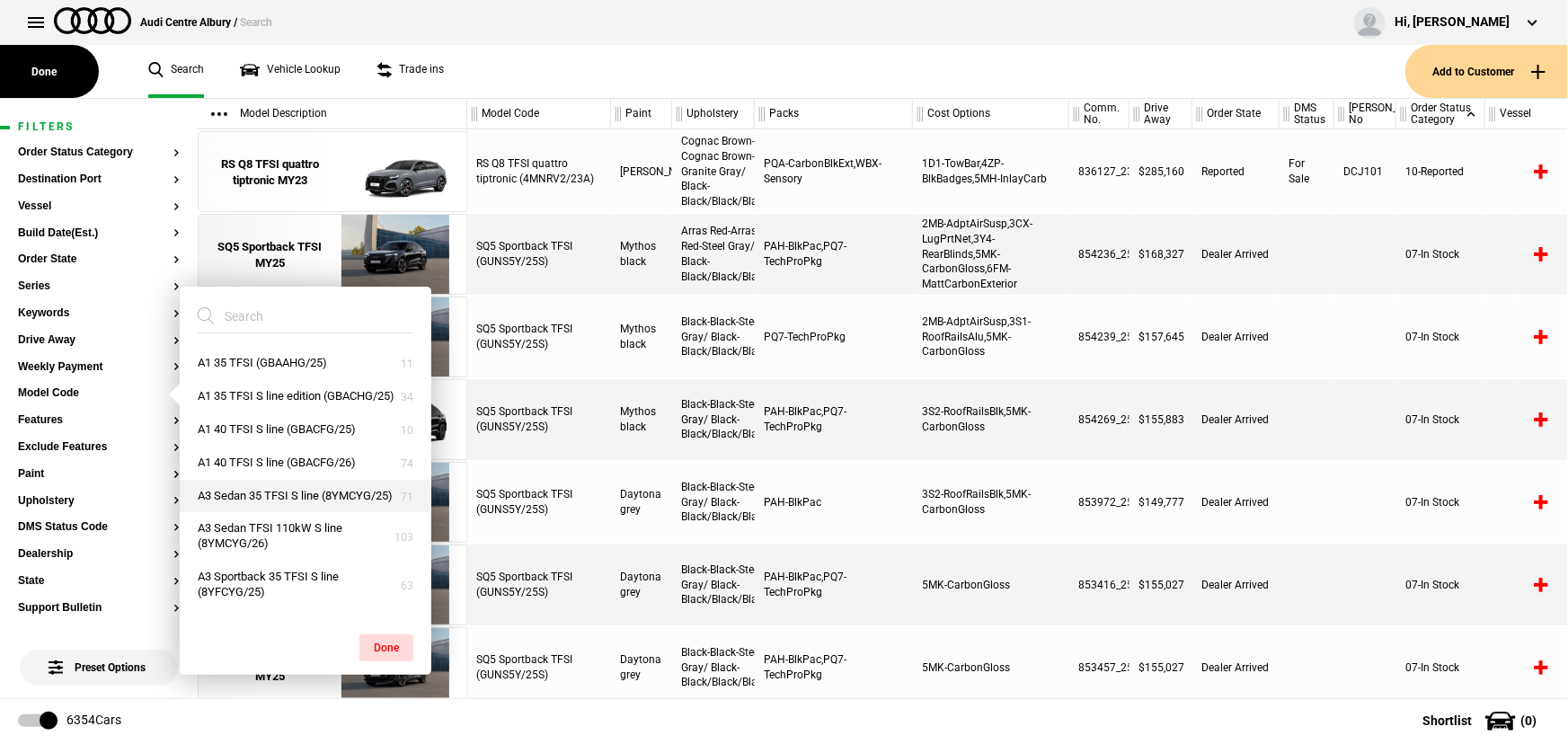
scroll to position [81, 0]
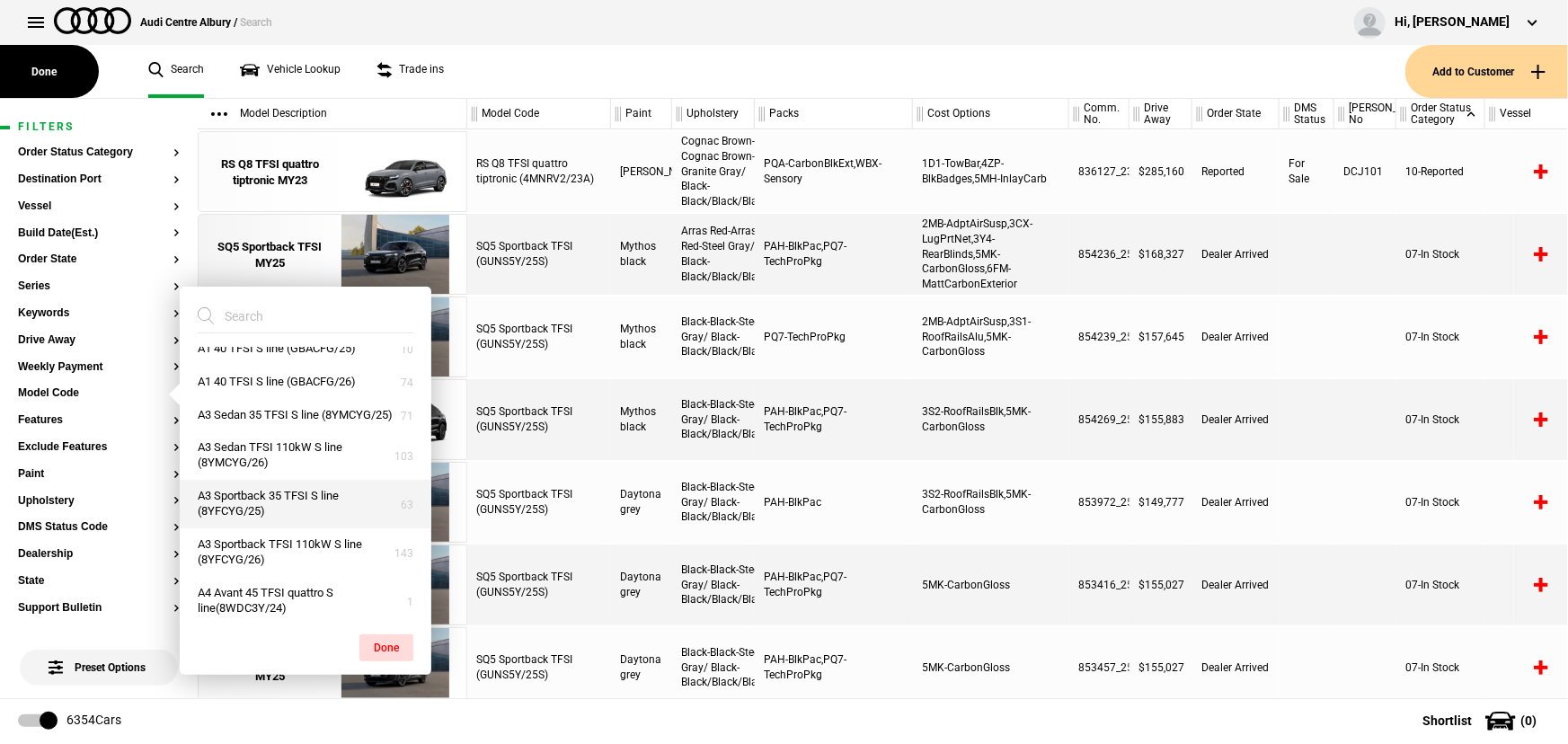
click at [262, 528] on button "A3 Sportback 35 TFSI S line (8YFCYG/25)" at bounding box center [305, 504] width 251 height 49
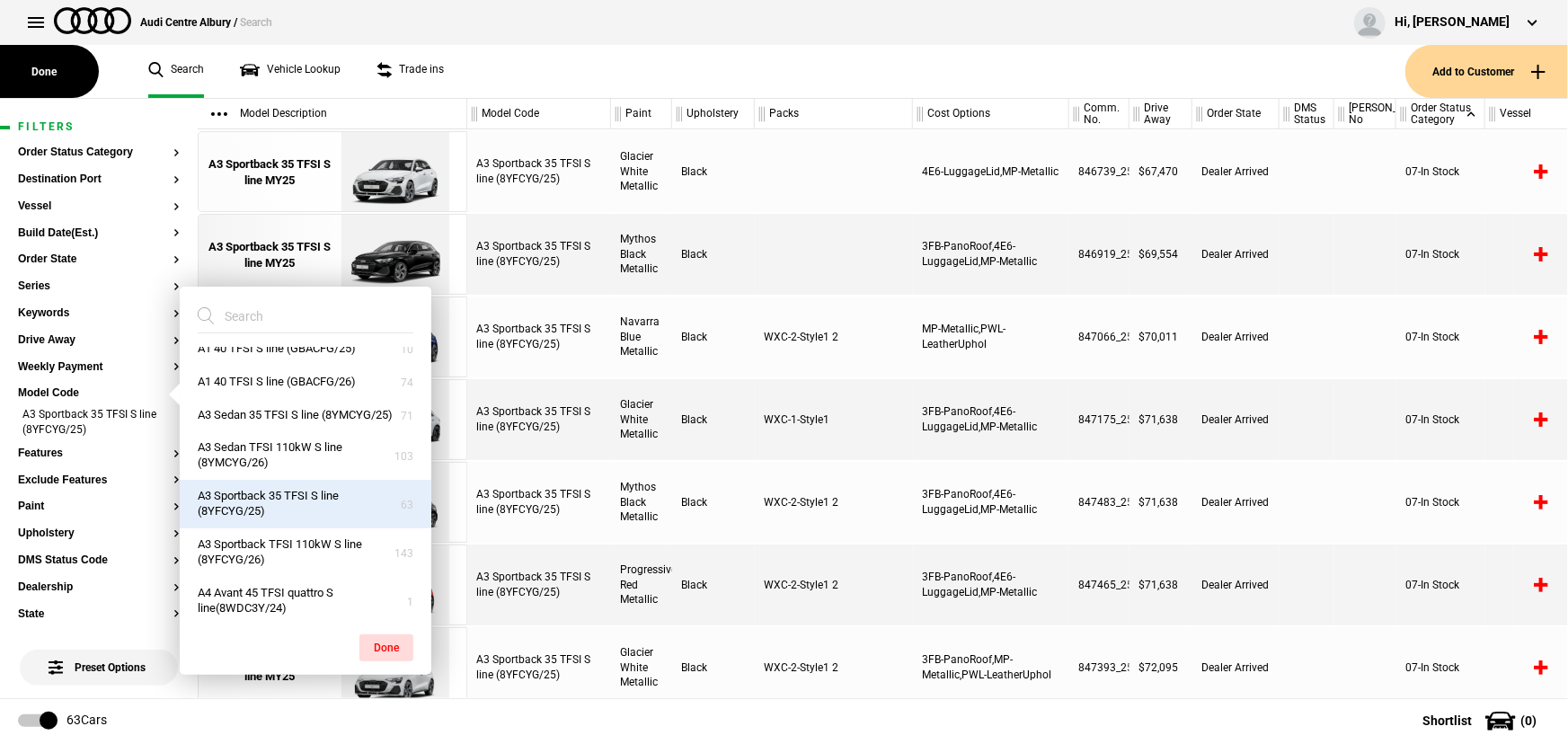
click at [593, 442] on div "A3 Sportback 35 TFSI S line (8YFCYG/25)" at bounding box center [539, 420] width 144 height 81
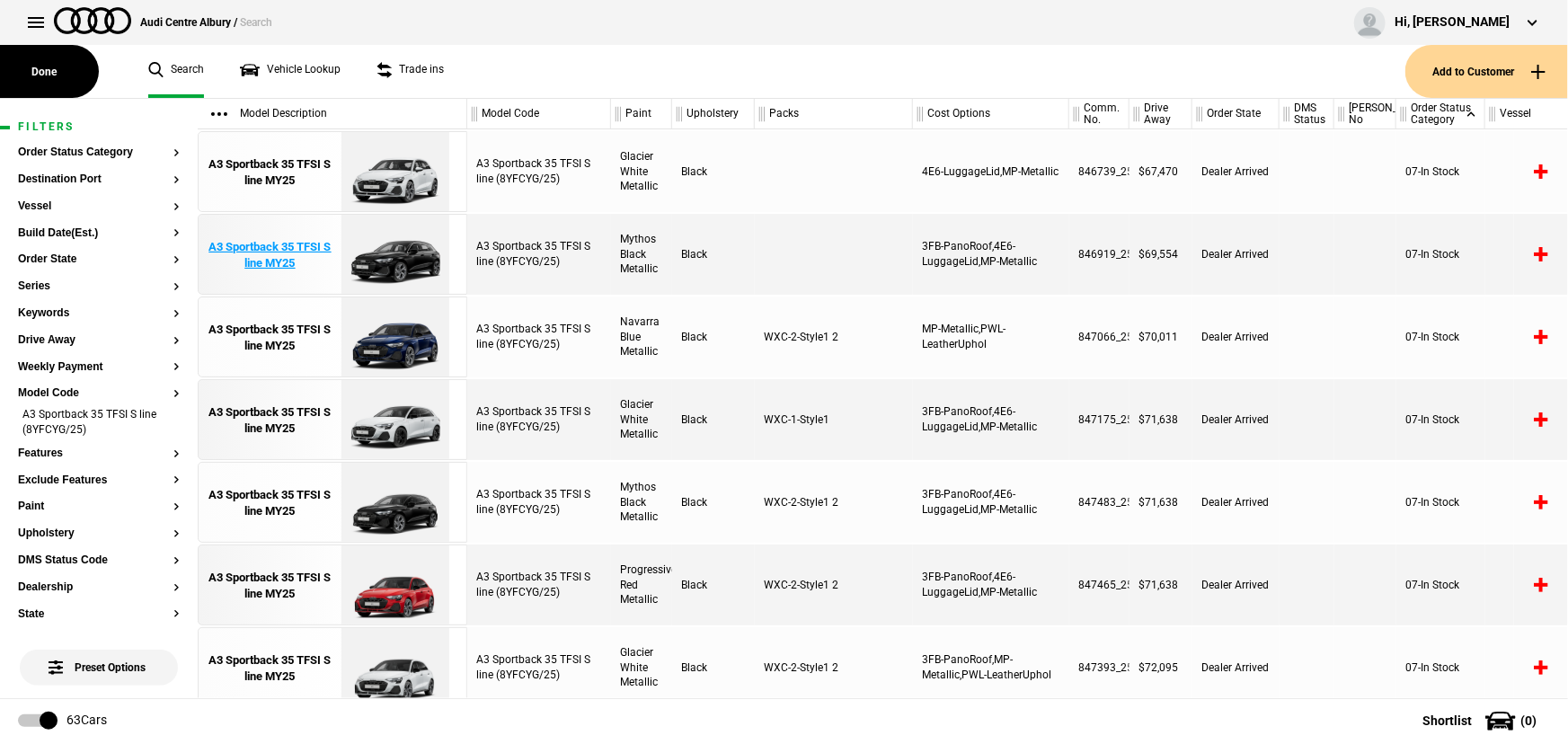
click at [310, 259] on div "A3 Sportback 35 TFSI S line MY25" at bounding box center [270, 255] width 125 height 32
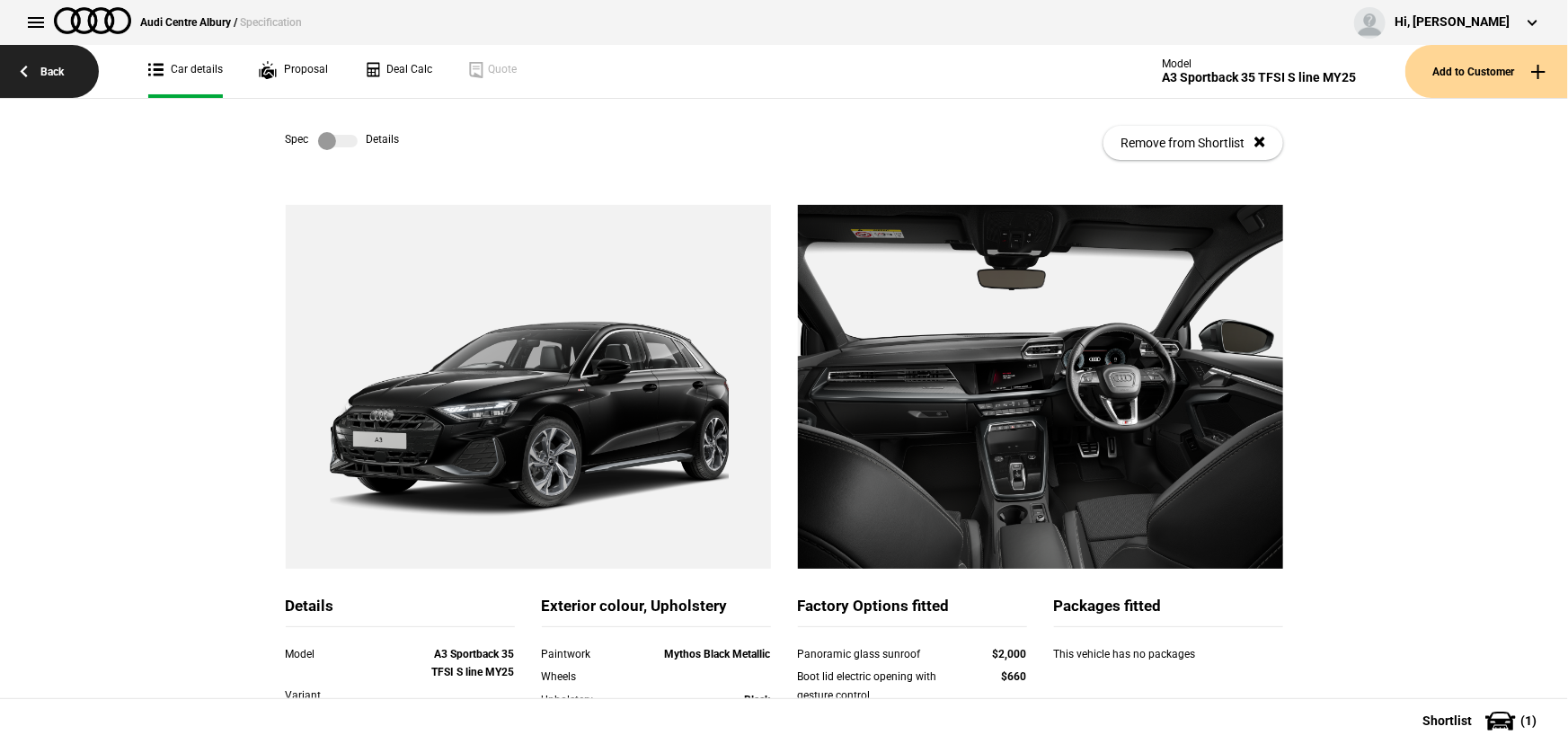
click at [29, 72] on link "Back" at bounding box center [50, 72] width 99 height 53
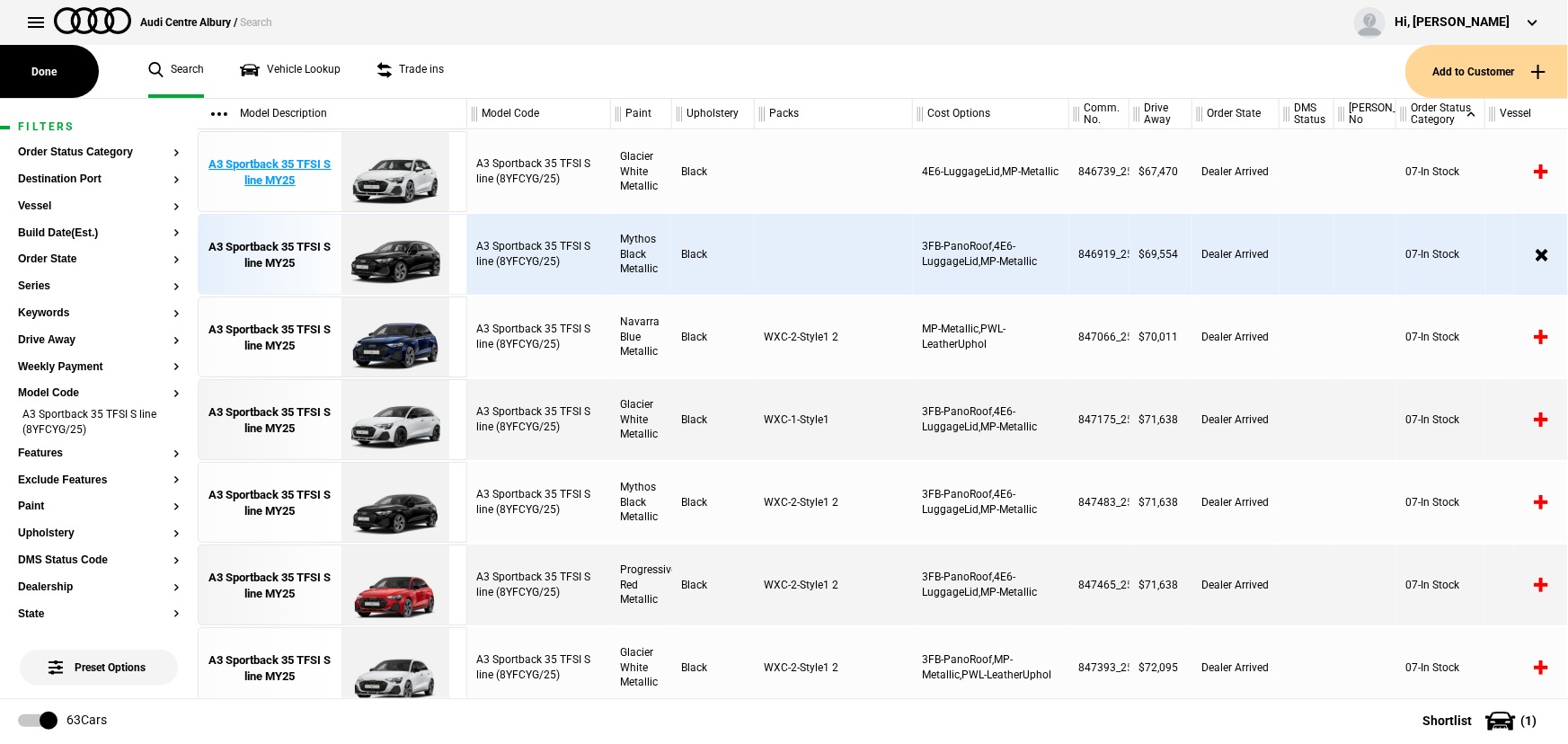
click at [311, 172] on div "A3 Sportback 35 TFSI S line MY25" at bounding box center [270, 172] width 125 height 32
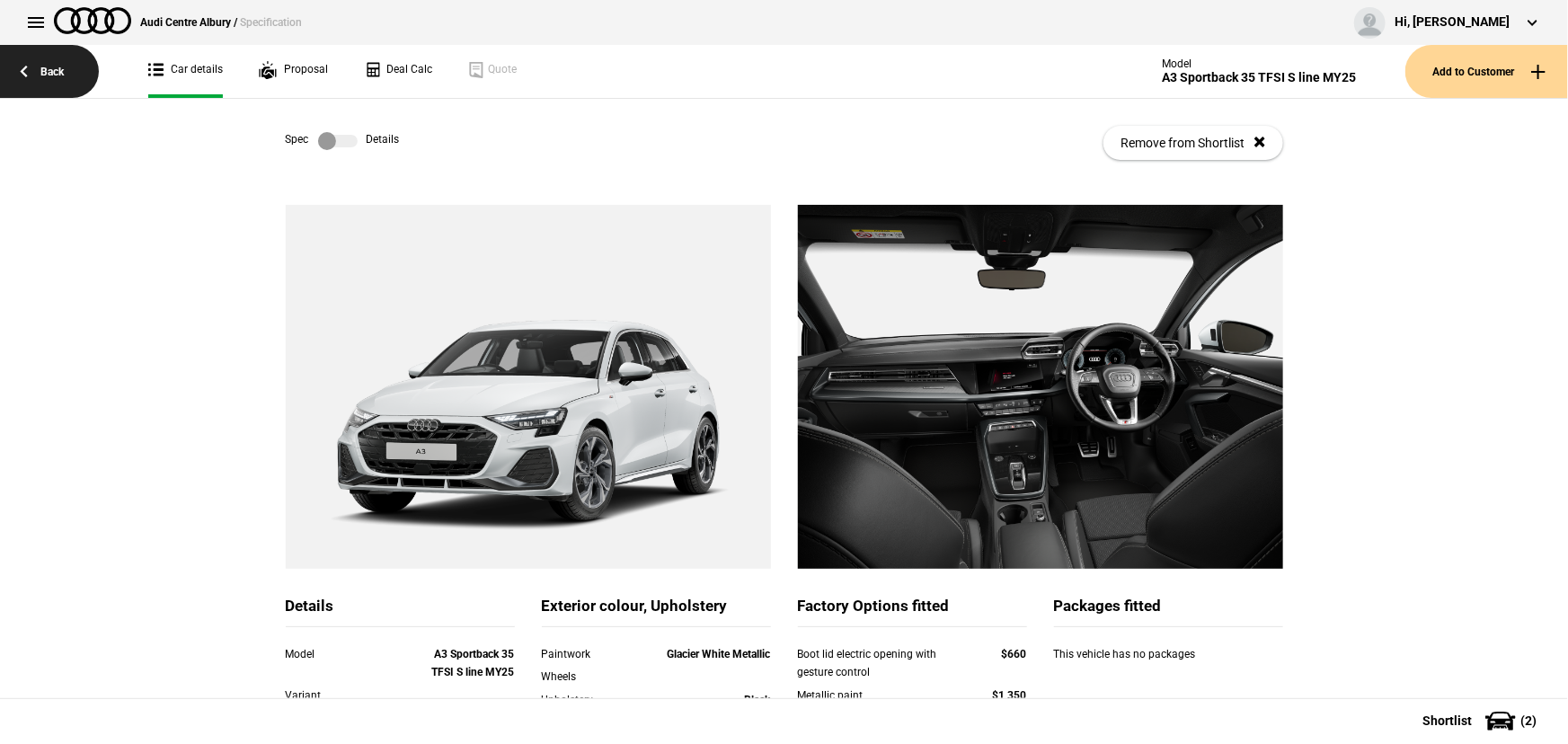
click at [40, 81] on link "Back" at bounding box center [50, 72] width 99 height 53
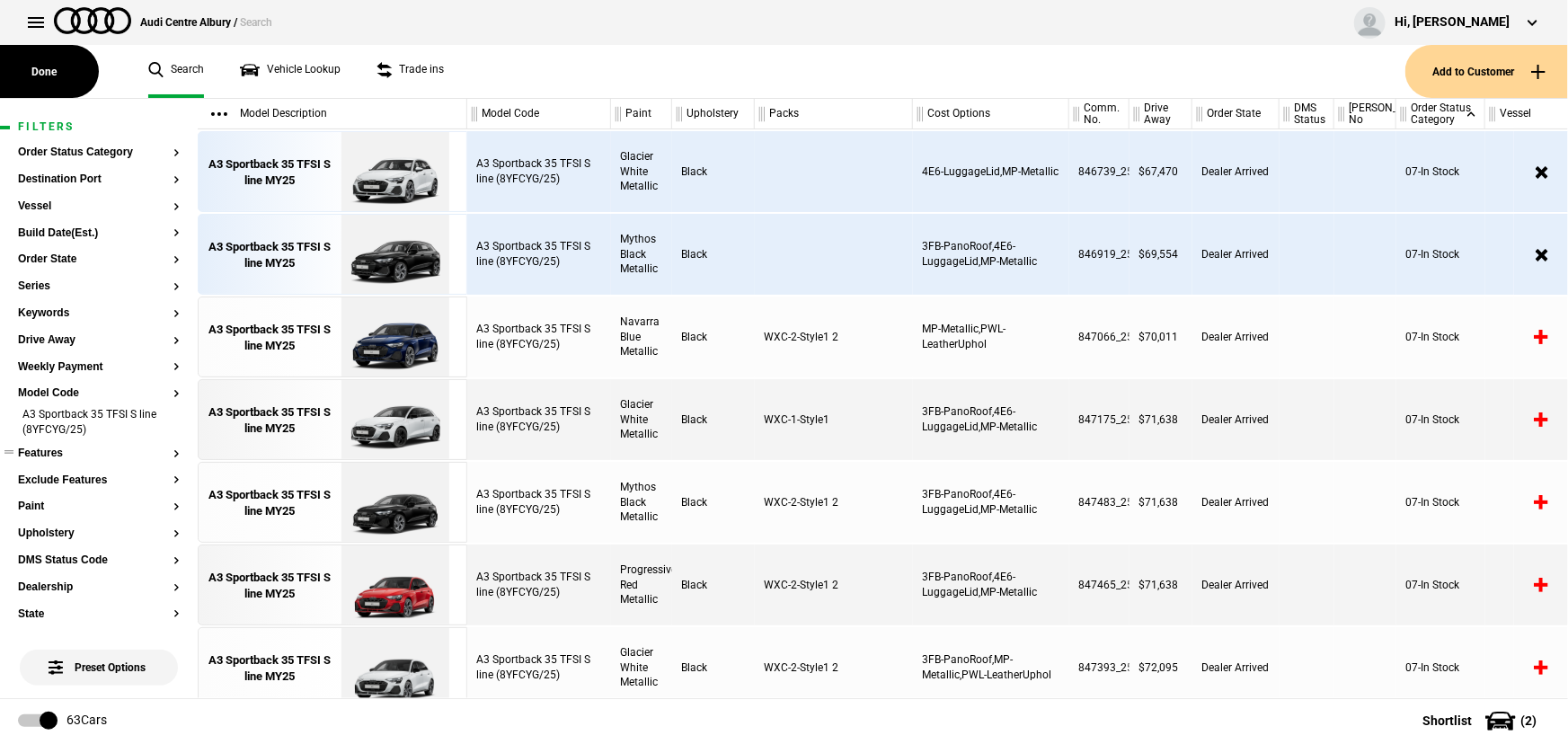
click at [50, 458] on button "Features" at bounding box center [99, 454] width 161 height 13
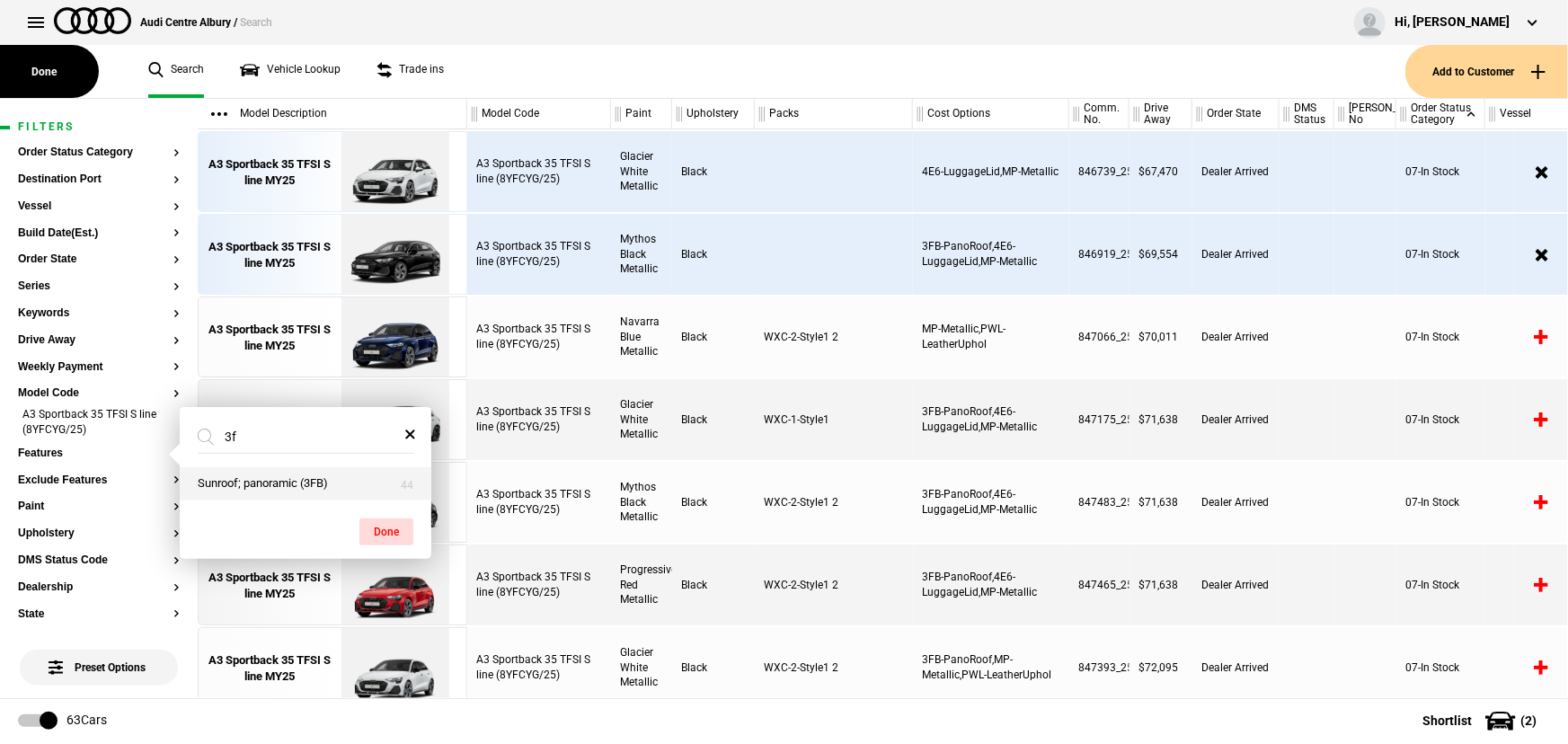
type input "3f"
click at [292, 477] on button "Sunroof; panoramic (3FB)" at bounding box center [305, 484] width 251 height 33
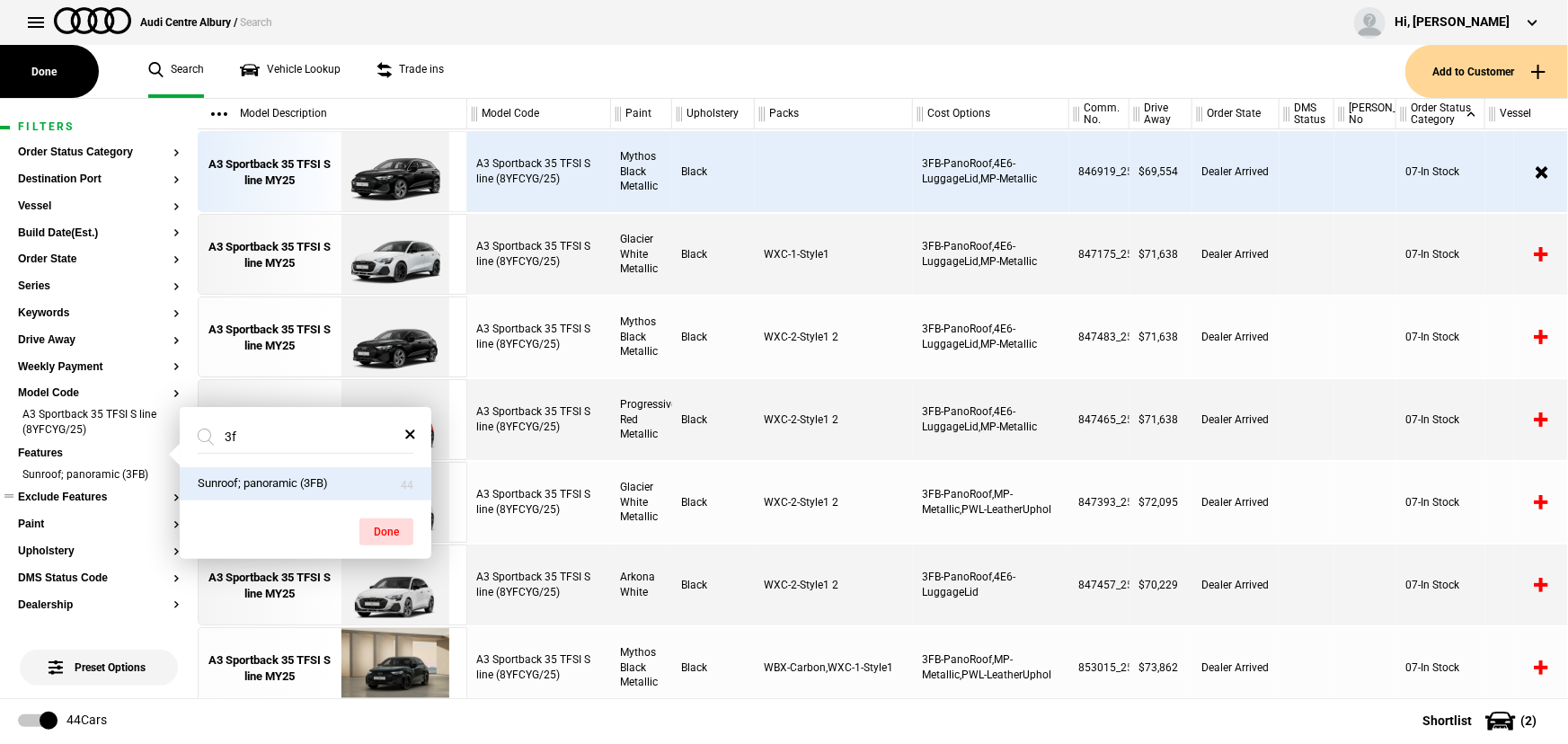
click at [72, 505] on section "Exclude Features" at bounding box center [99, 505] width 161 height 27
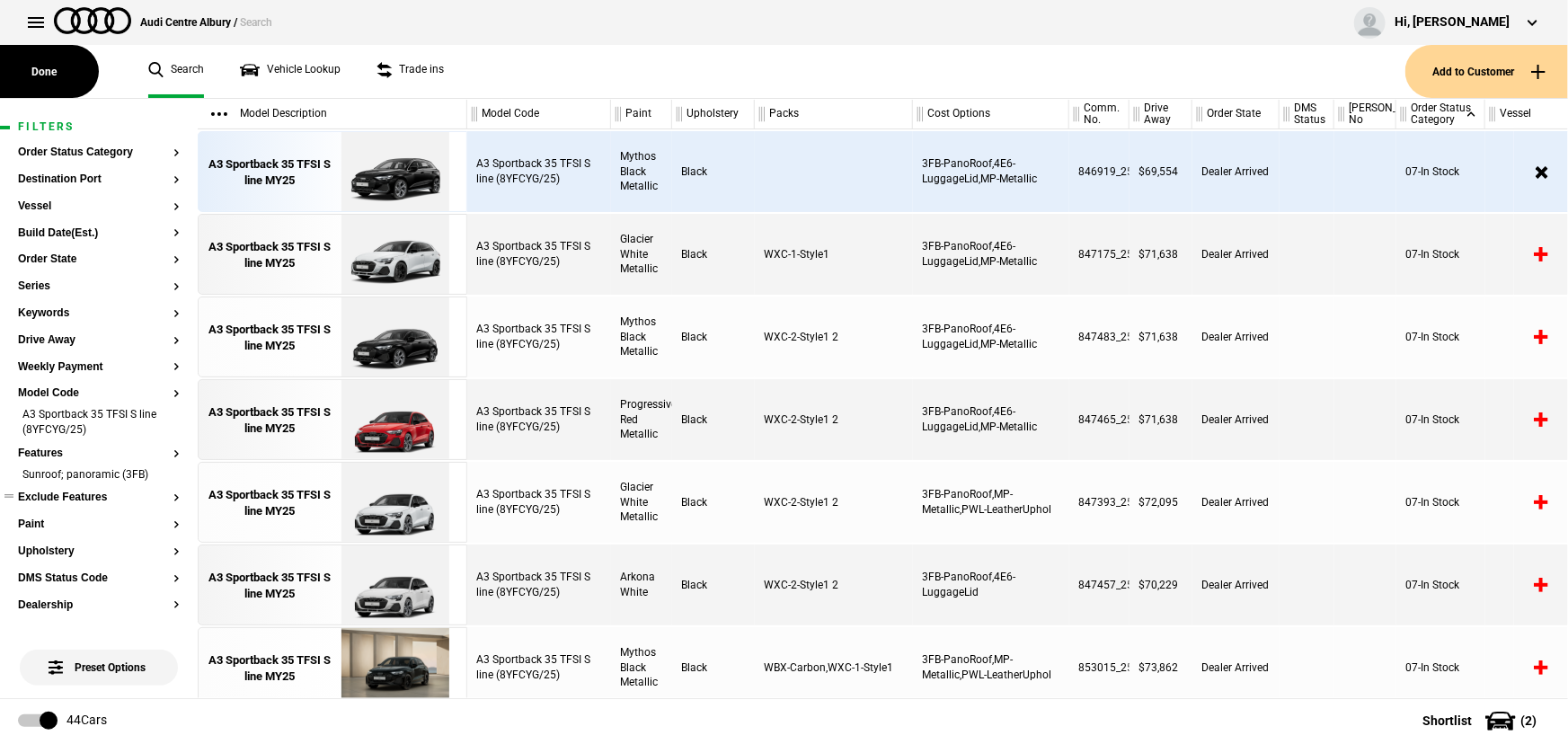
click at [72, 505] on section "Exclude Features" at bounding box center [99, 505] width 161 height 27
click at [73, 497] on button "Exclude Features" at bounding box center [99, 498] width 161 height 13
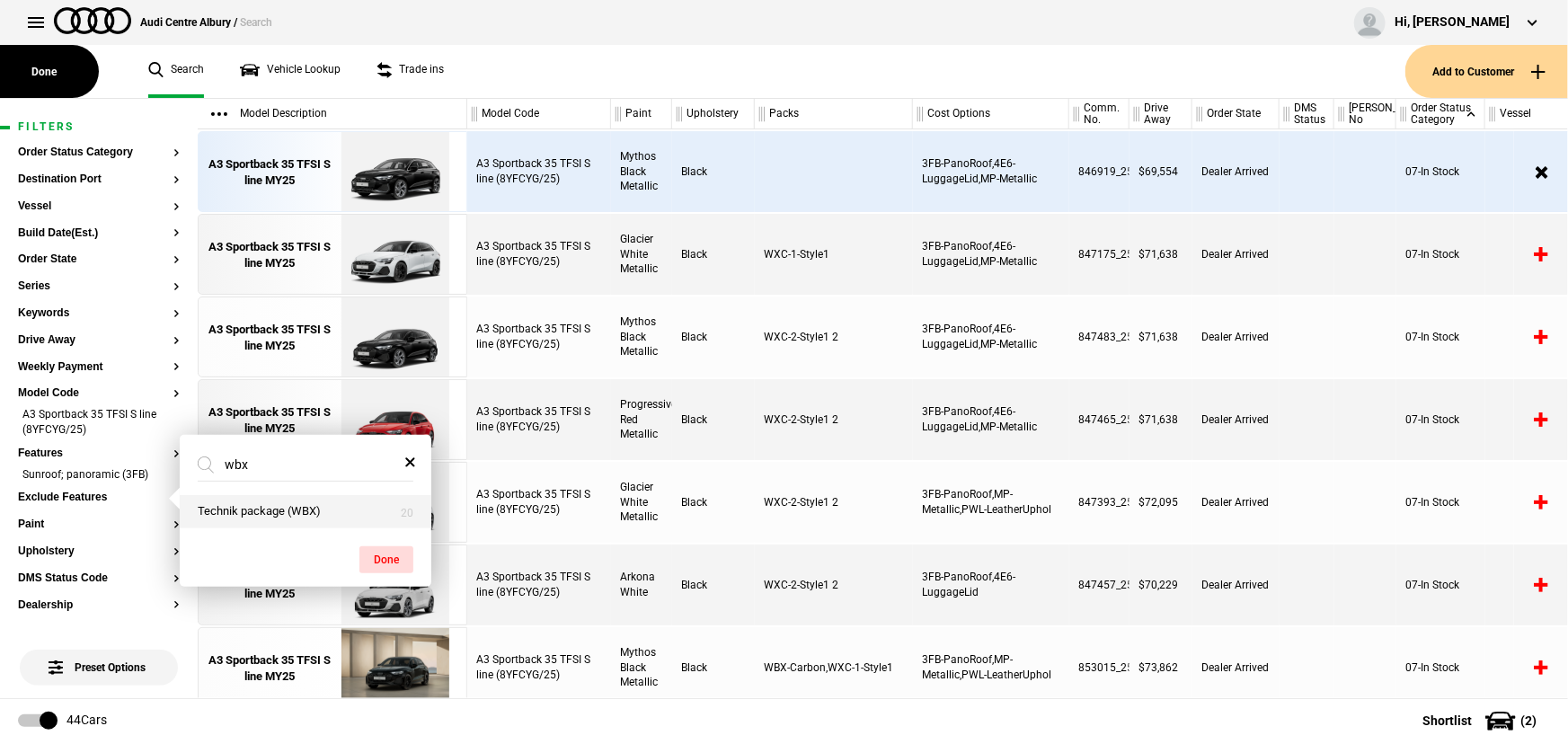
type input "wbx"
click at [275, 513] on button "Technik package (WBX)" at bounding box center [305, 512] width 251 height 33
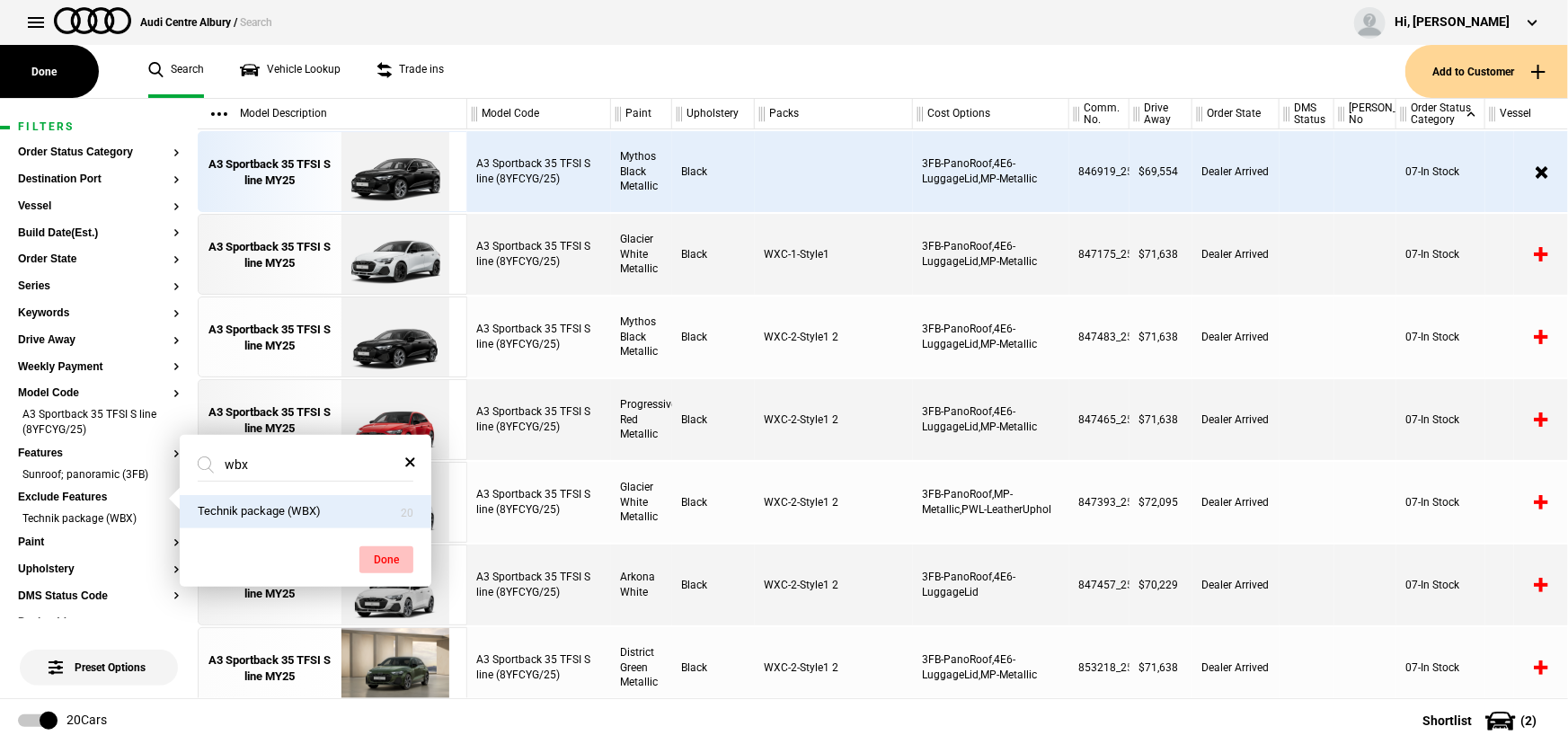
click at [383, 560] on button "Done" at bounding box center [386, 560] width 54 height 27
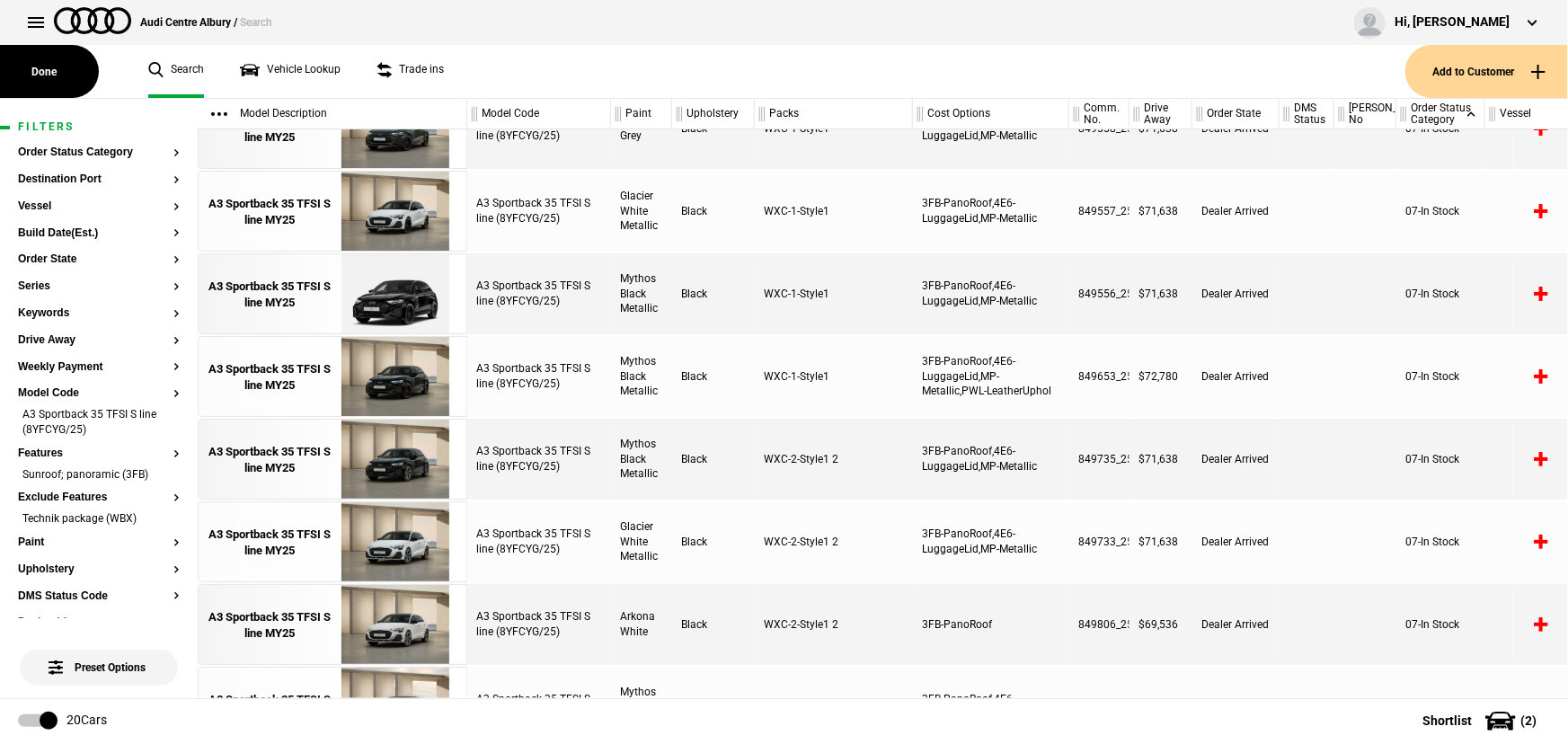
scroll to position [789, 0]
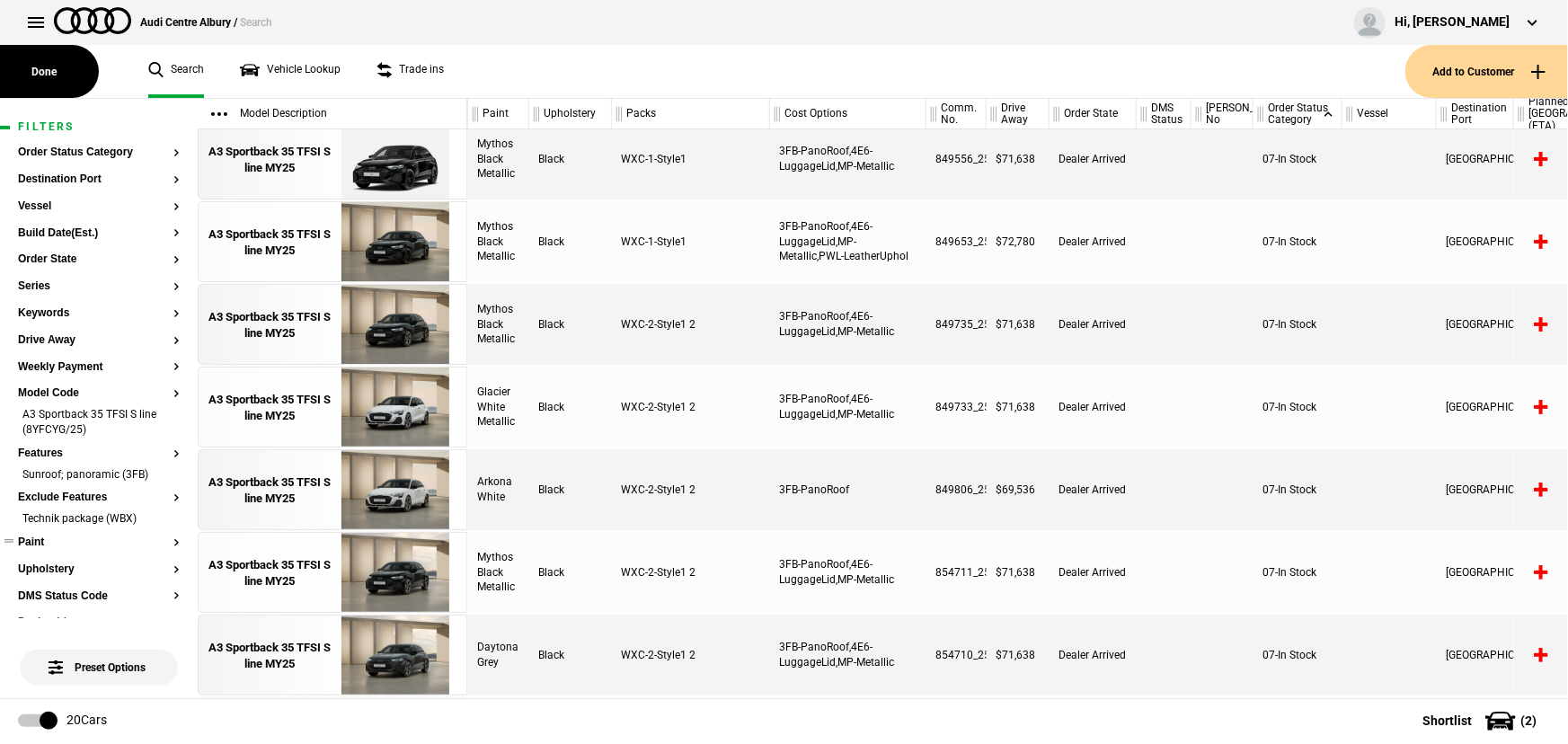
click at [45, 543] on button "Paint" at bounding box center [99, 543] width 161 height 13
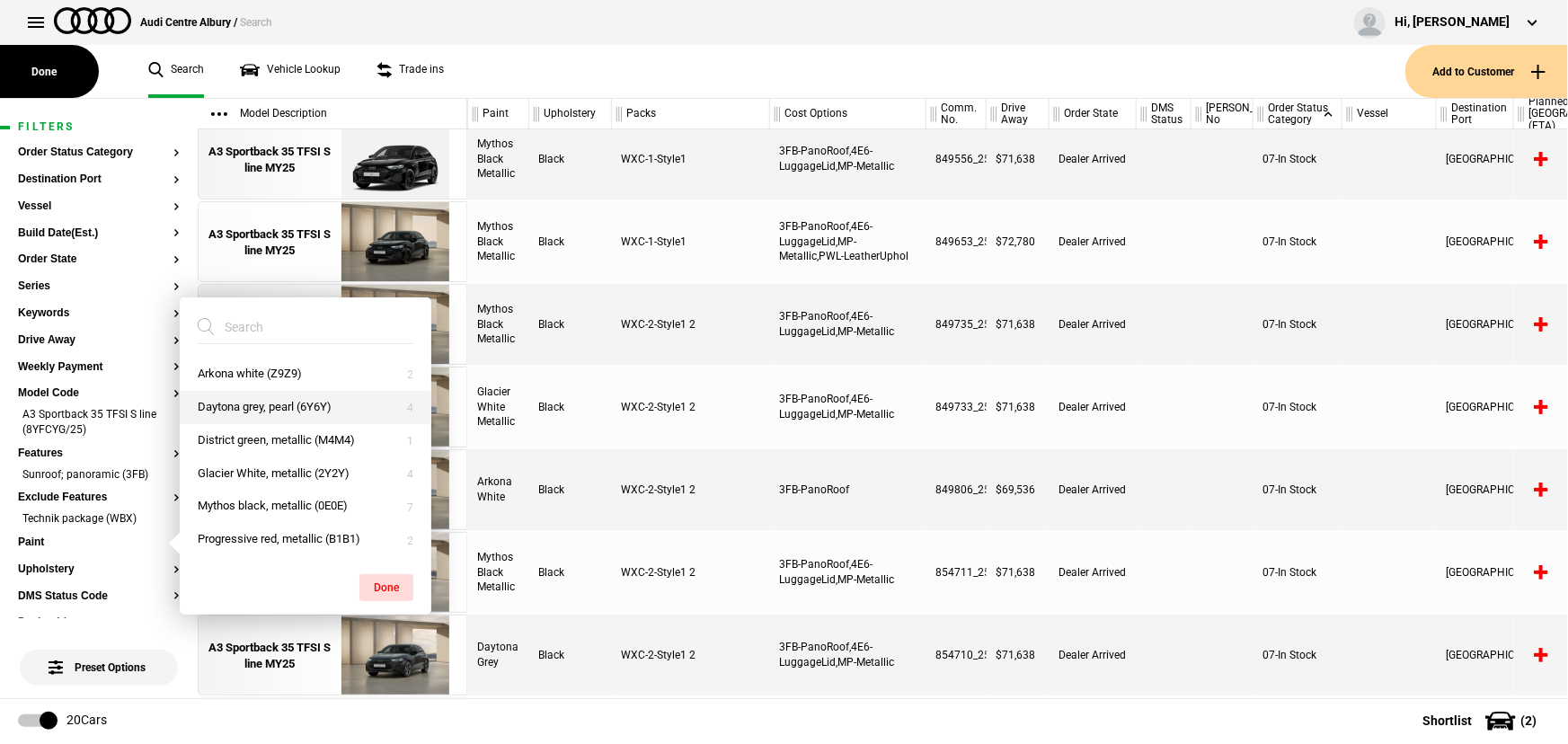
click at [224, 405] on button "Daytona grey, pearl (6Y6Y)" at bounding box center [305, 407] width 251 height 33
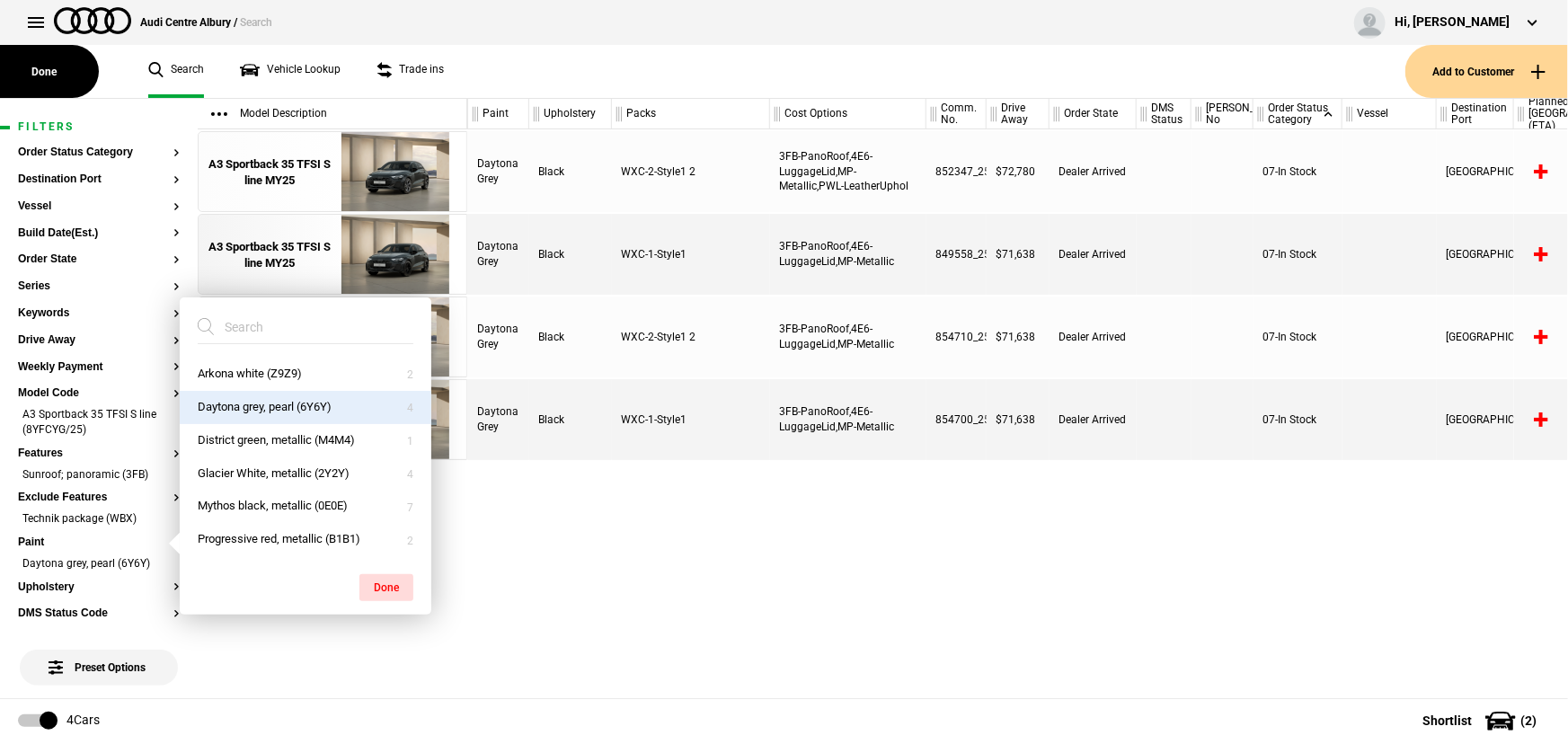
click at [677, 467] on div "A3 Sportback 35 TFSI S line (8YFCYG/25) Daytona Grey Black WXC-2-Style1 2 3FB-P…" at bounding box center [1018, 414] width 1100 height 569
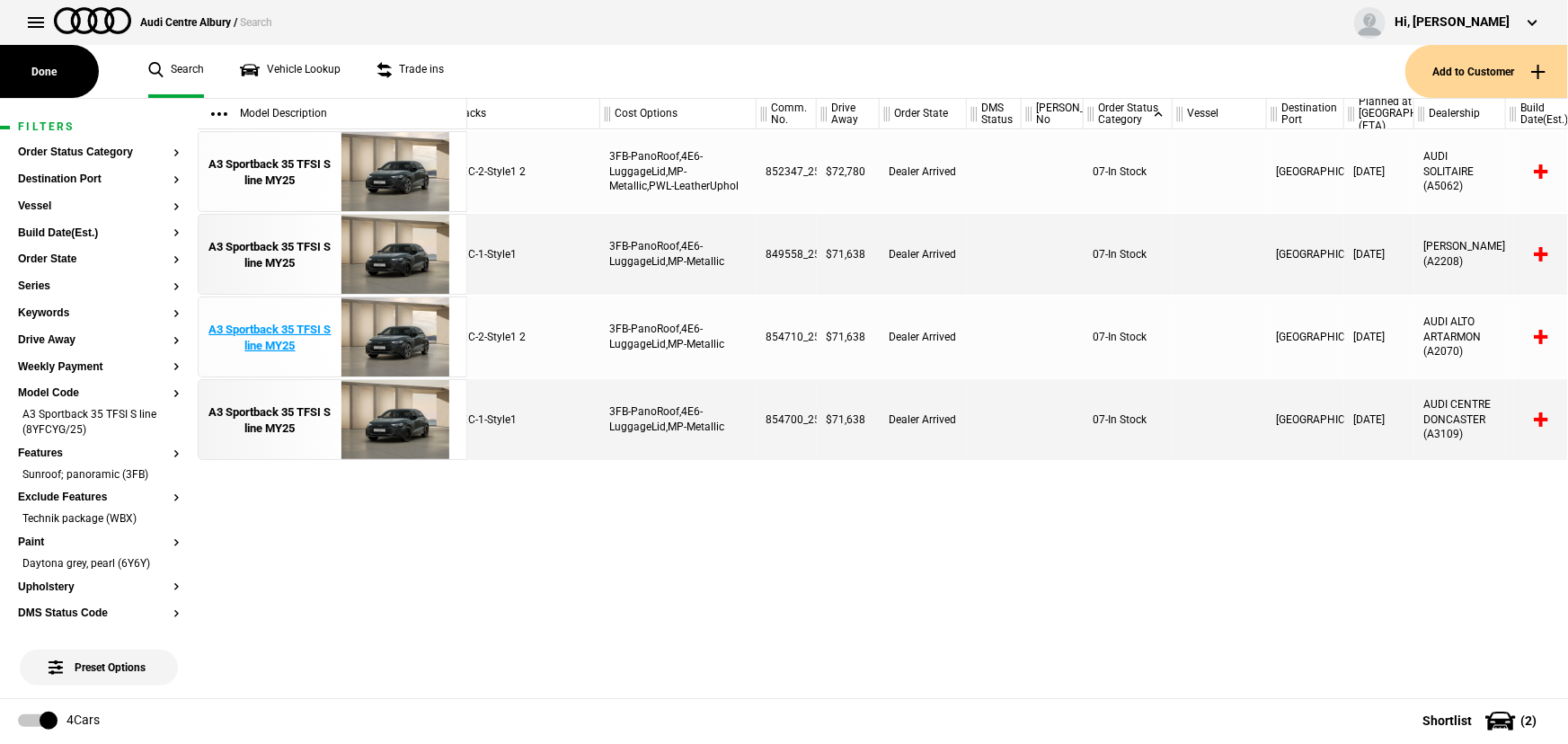
click at [296, 344] on div "A3 Sportback 35 TFSI S line MY25" at bounding box center [270, 338] width 125 height 32
